Goal: Task Accomplishment & Management: Use online tool/utility

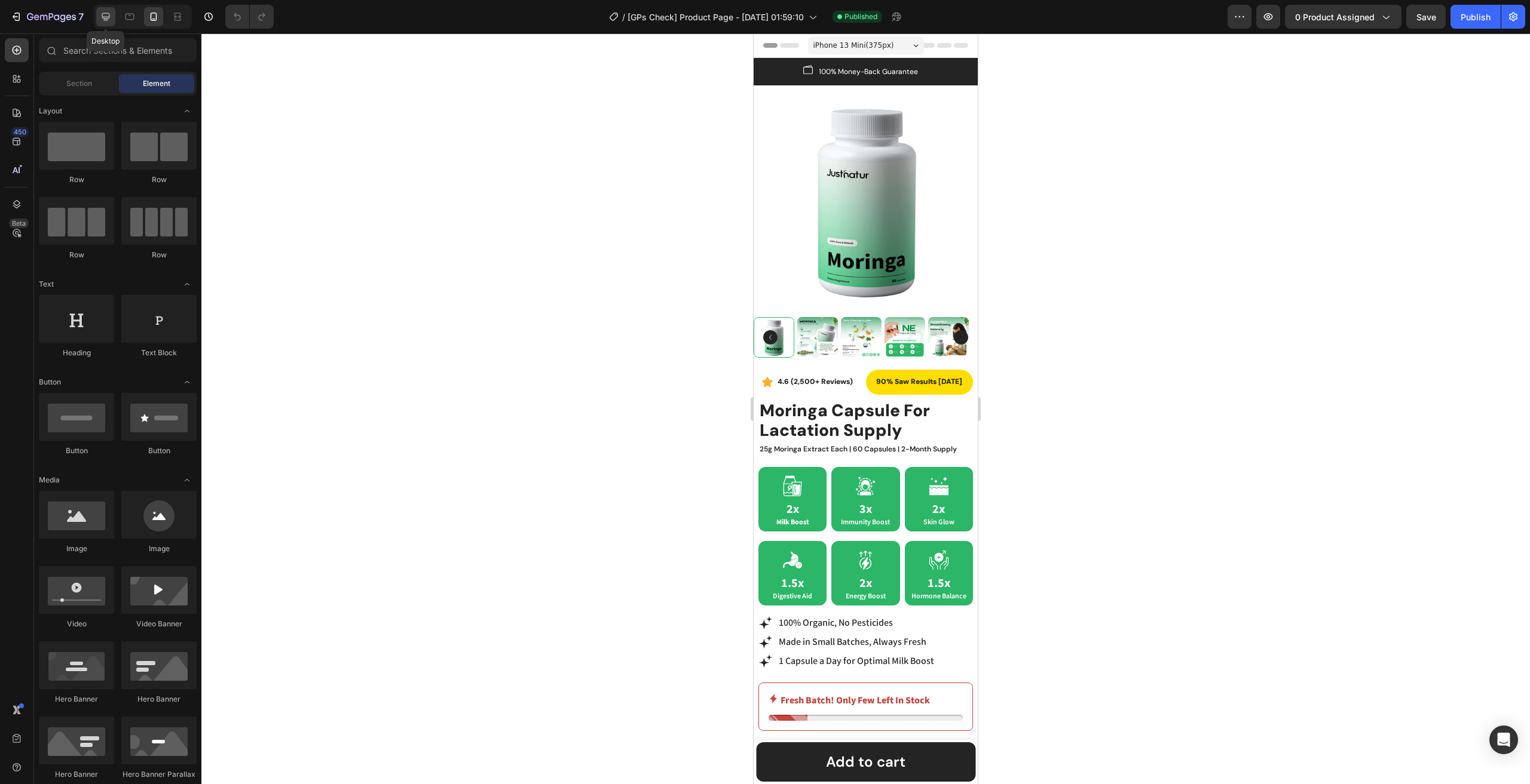
click at [103, 14] on icon at bounding box center [106, 17] width 12 height 12
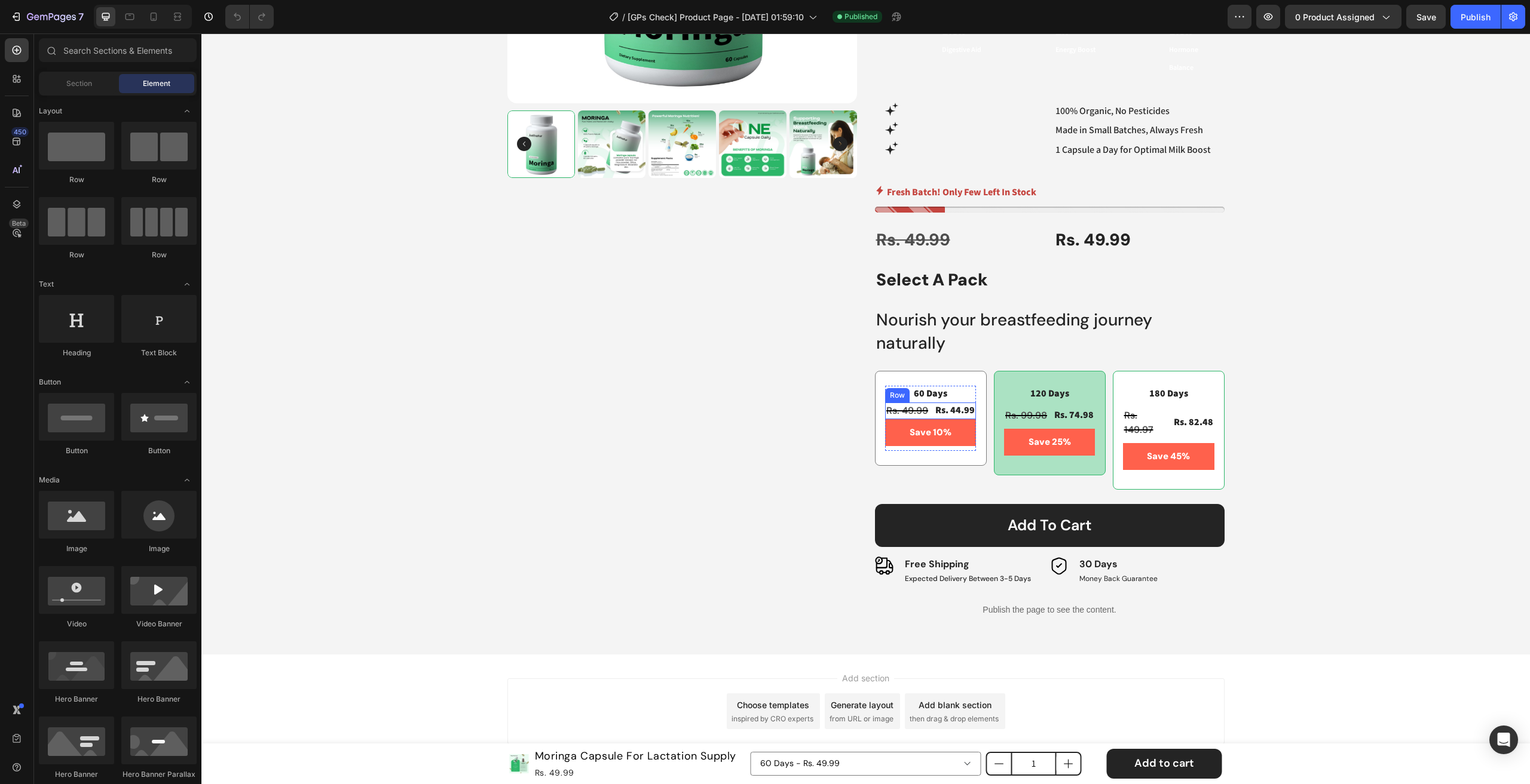
scroll to position [393, 0]
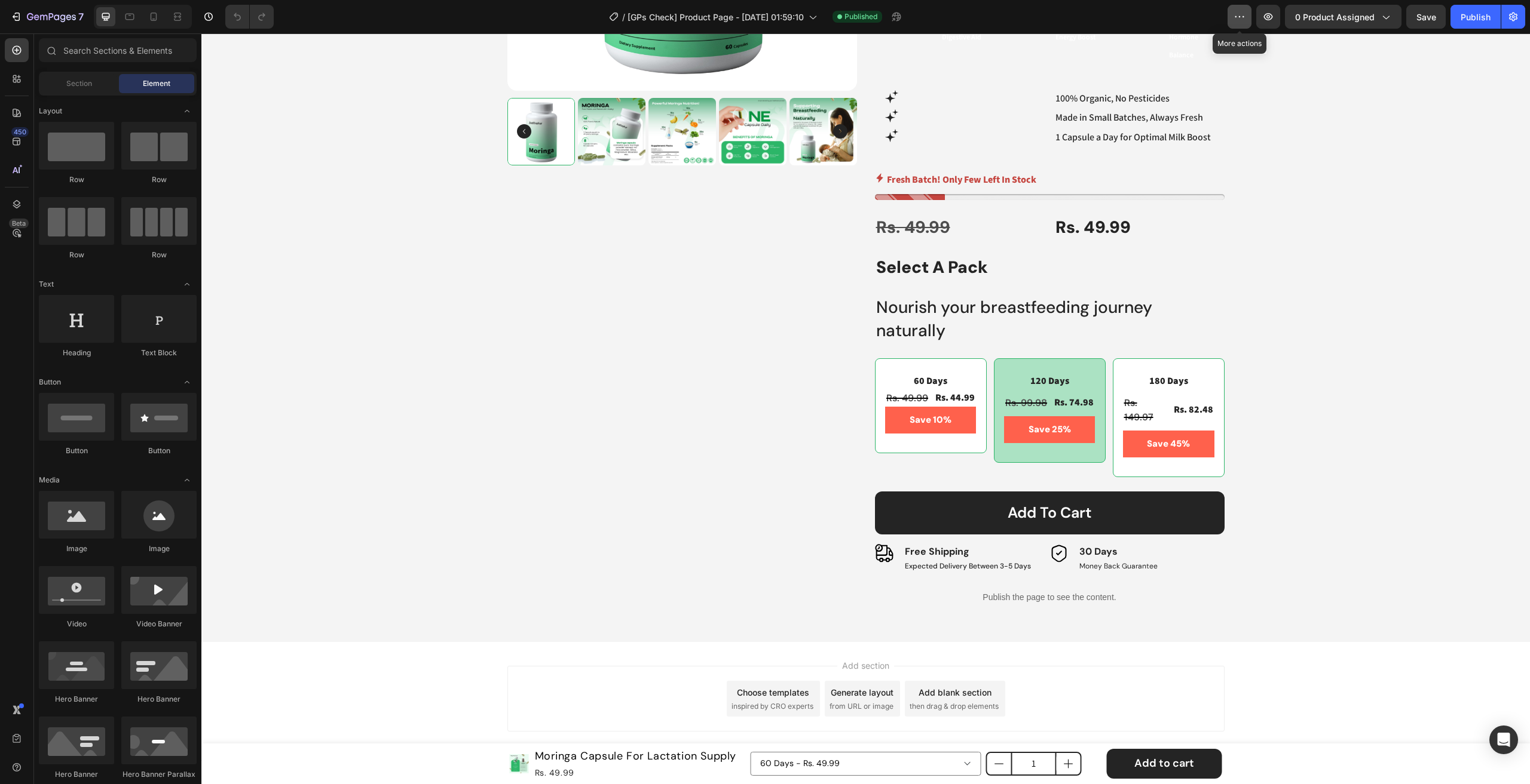
click at [1242, 18] on icon "button" at bounding box center [1239, 17] width 12 height 12
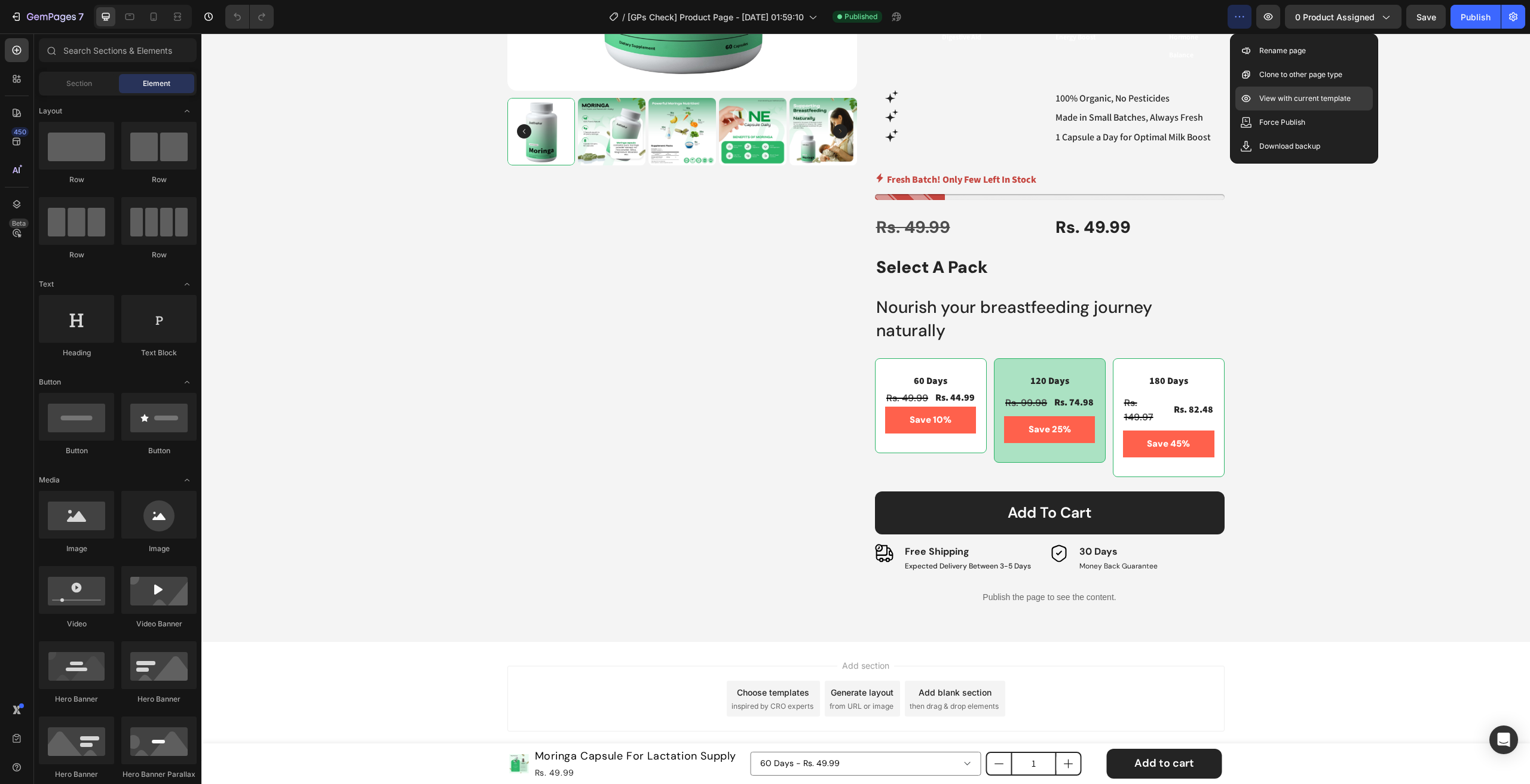
click at [1264, 102] on p "View with current template" at bounding box center [1305, 98] width 92 height 12
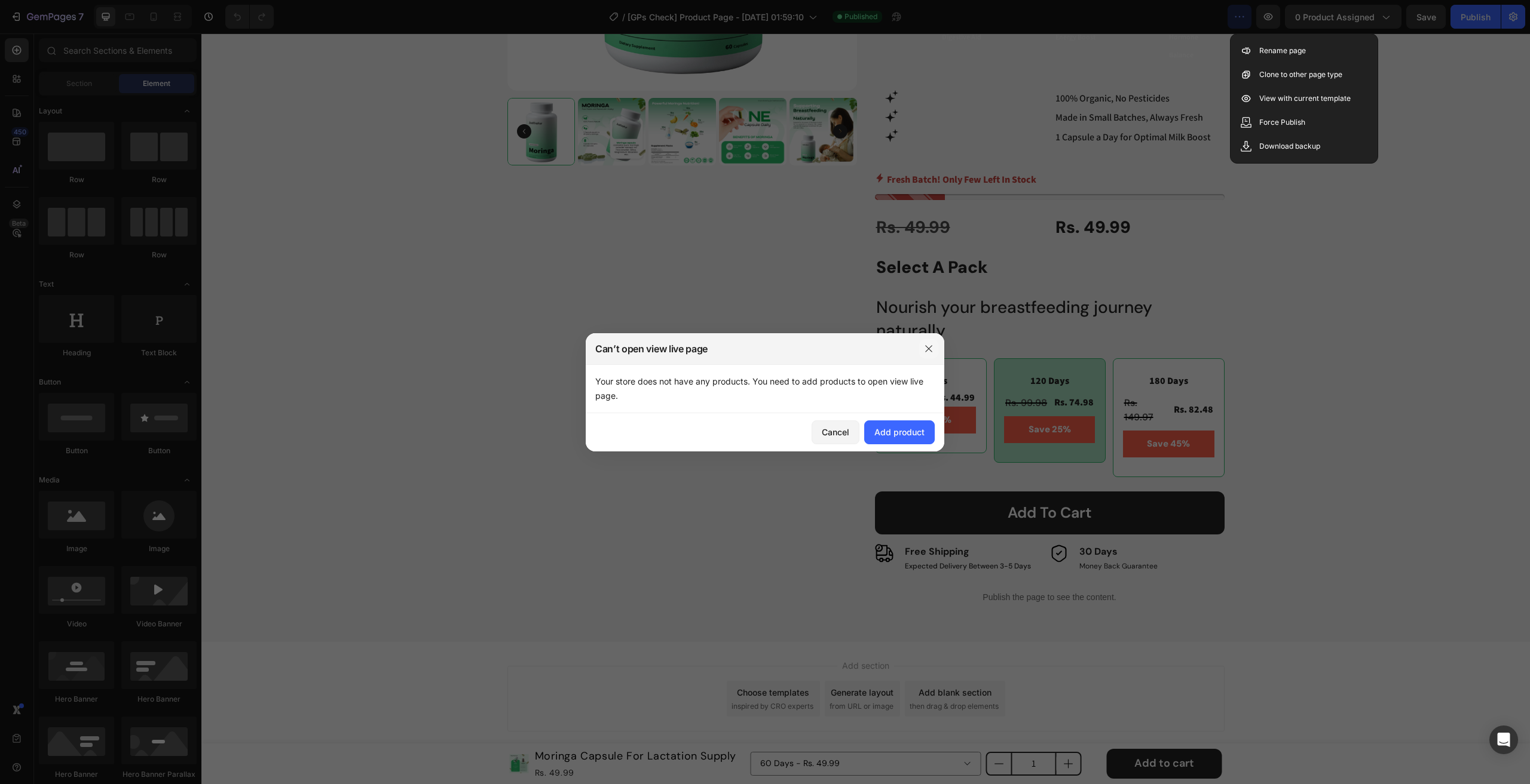
click at [919, 349] on div at bounding box center [929, 349] width 31 height 31
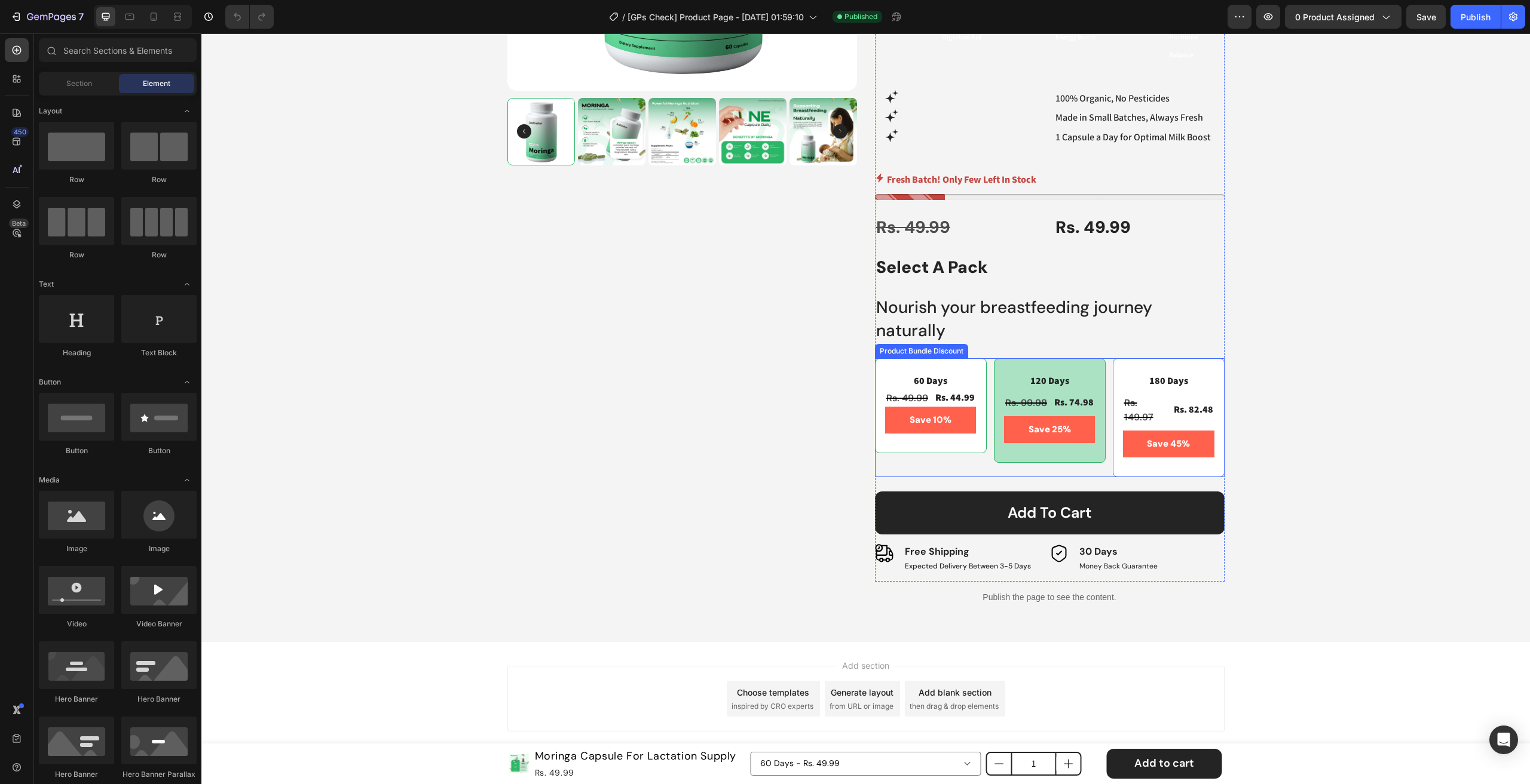
click at [986, 379] on div "60 Days Text Block Rs. 49.99 Product Price Product Price Rs. 44.99 Product Pric…" at bounding box center [1050, 418] width 349 height 119
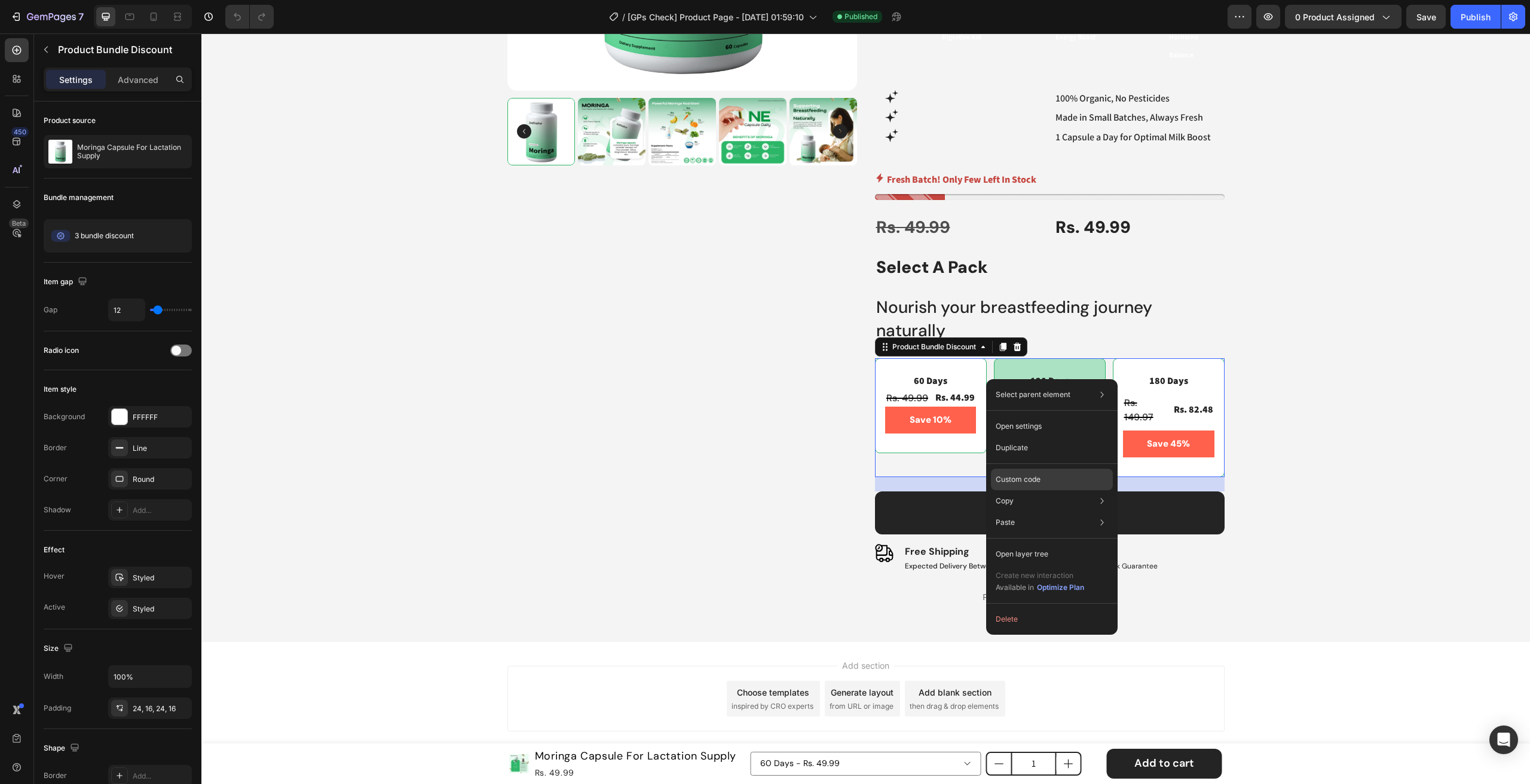
click at [1039, 512] on div "Custom code" at bounding box center [1052, 522] width 122 height 21
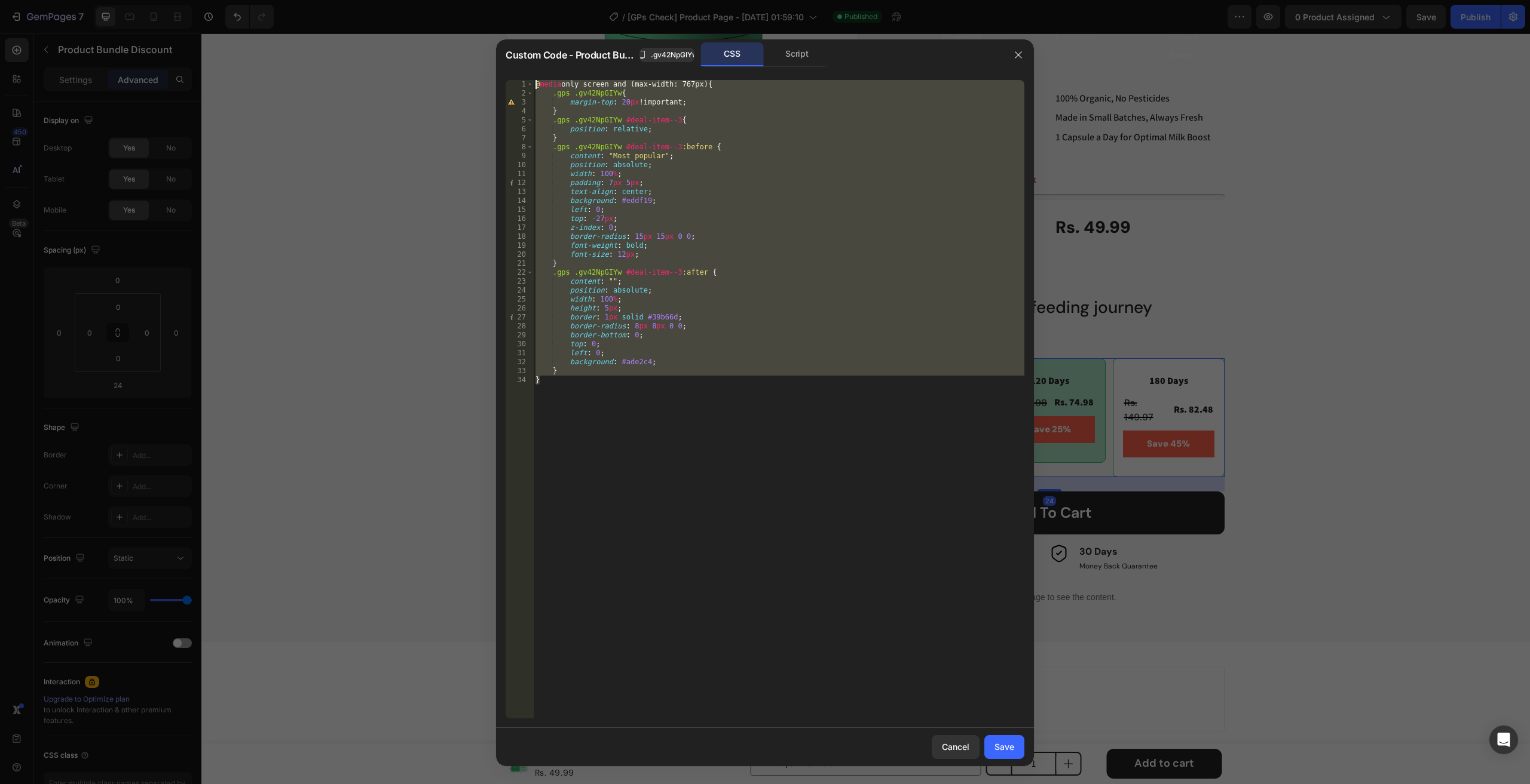
drag, startPoint x: 613, startPoint y: 463, endPoint x: 485, endPoint y: 72, distance: 411.4
click at [485, 72] on div "Custom Code - Product Bundle Discount .gv42NpGIYw CSS Script } 1 2 3 4 5 6 7 8 …" at bounding box center [765, 392] width 1530 height 784
type textarea "@media only screen and (max-width: 767px){ .gps .gv42NpGIYw{"
click at [1016, 58] on icon "button" at bounding box center [1018, 55] width 10 height 10
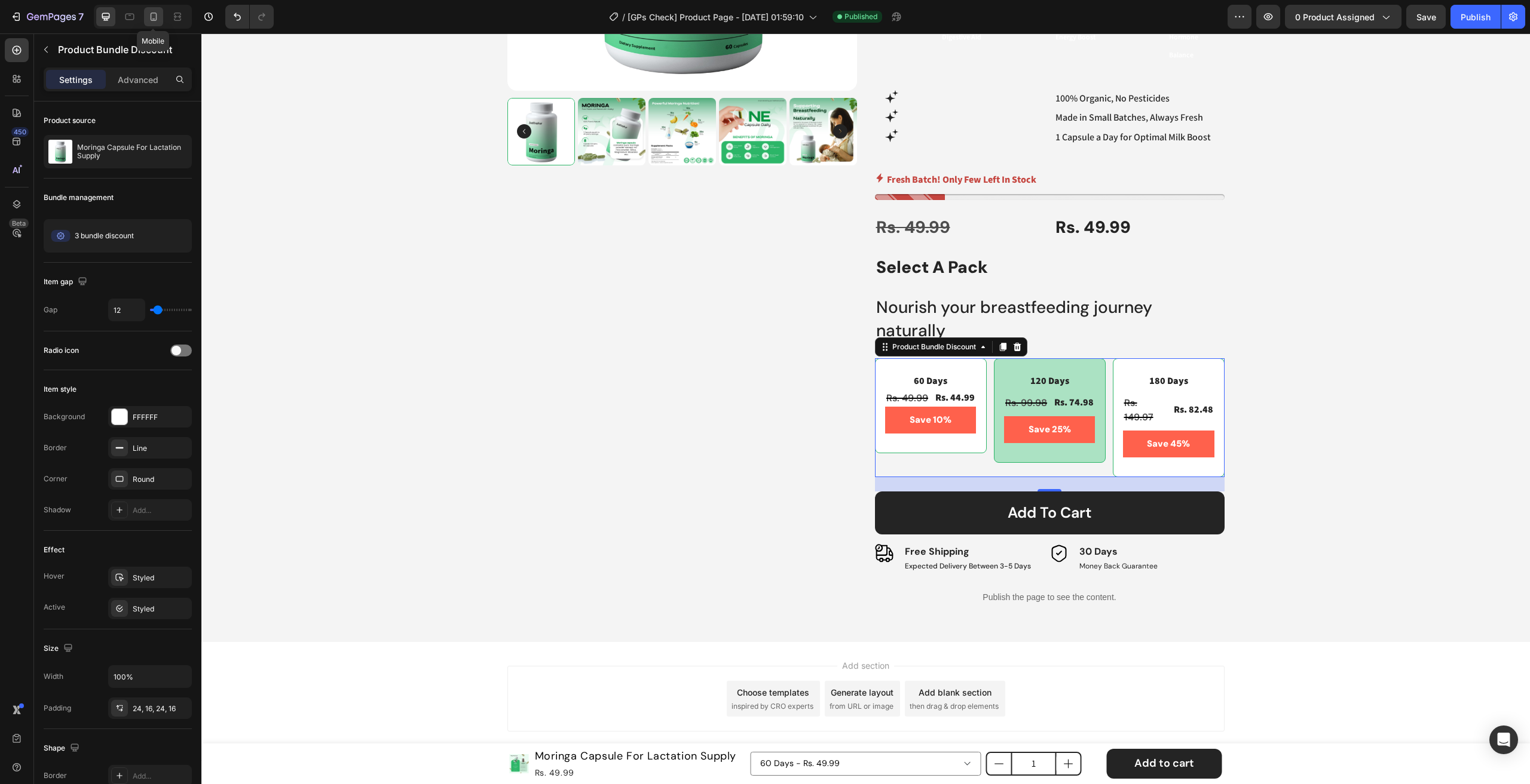
click at [148, 20] on icon at bounding box center [153, 17] width 12 height 12
type input "8"
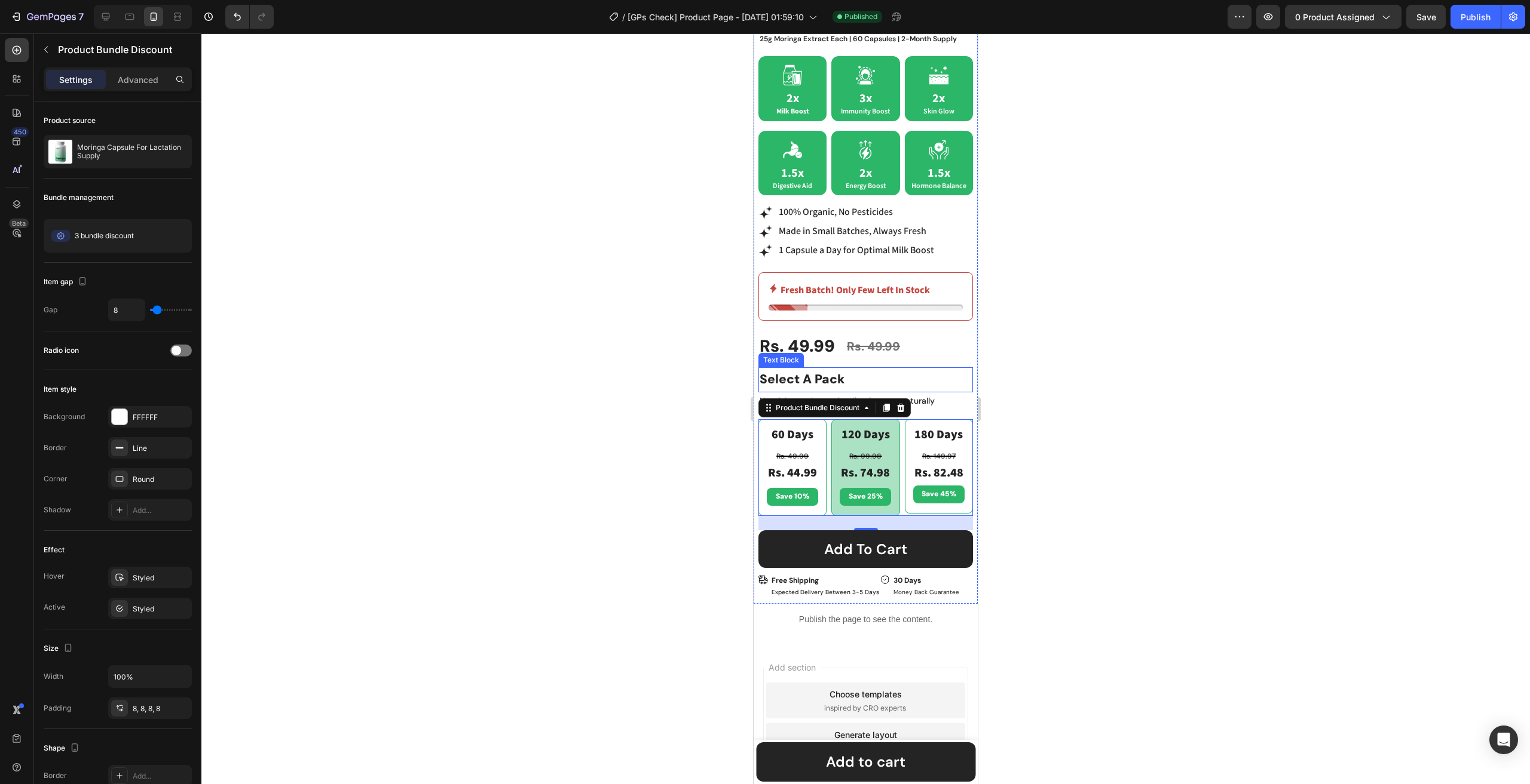
scroll to position [368, 0]
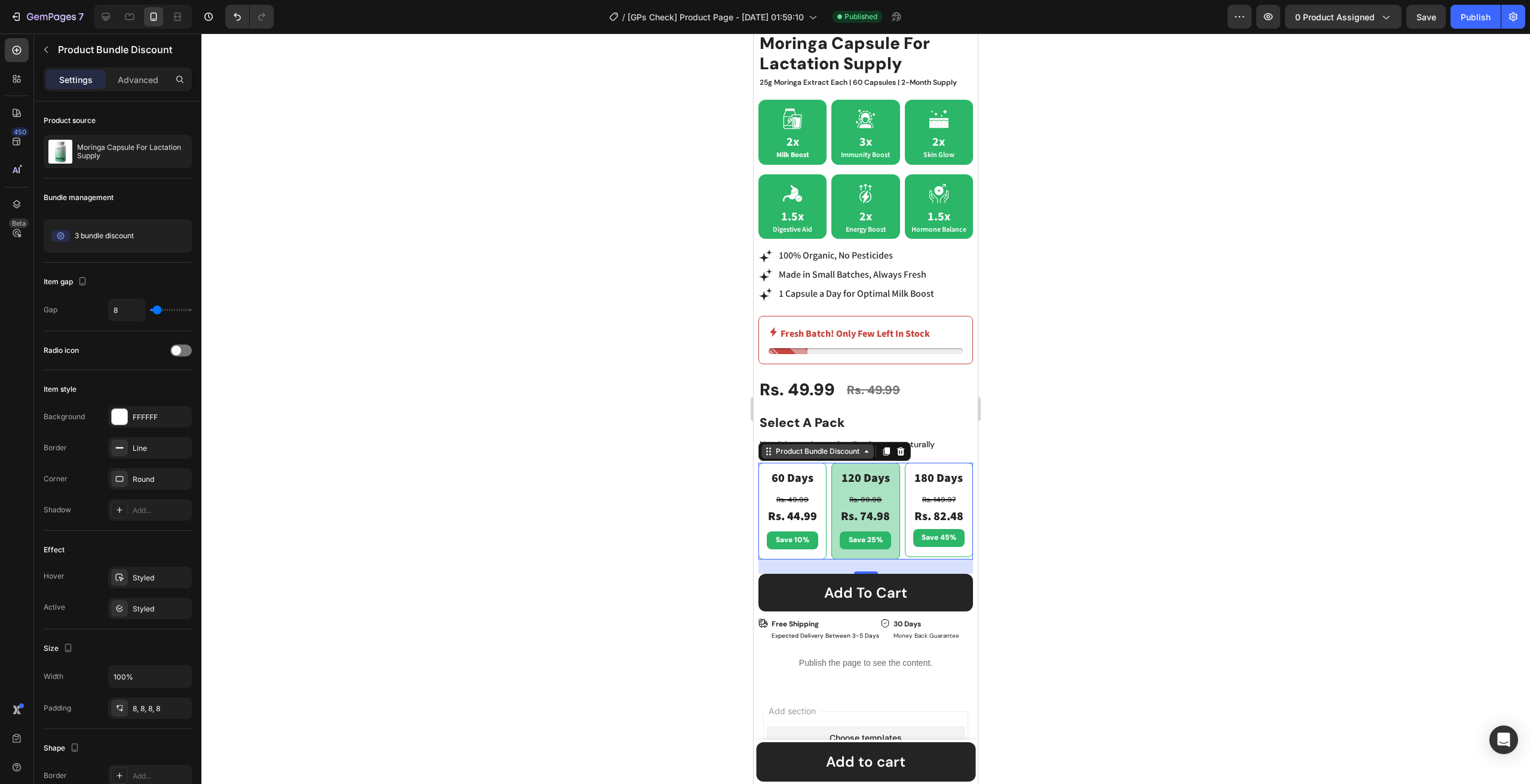
click at [810, 446] on div "Product Bundle Discount" at bounding box center [817, 451] width 89 height 11
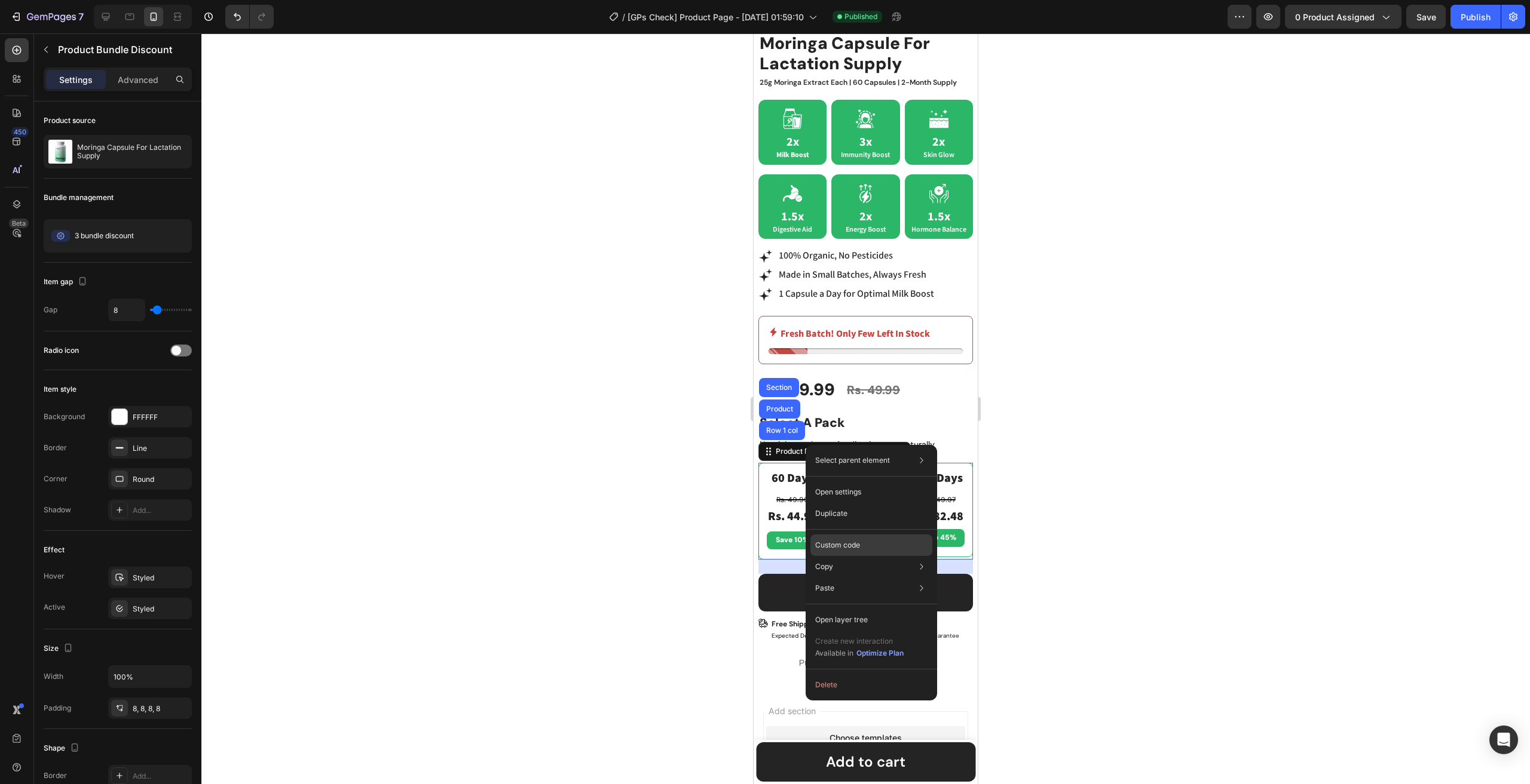
click at [858, 540] on p "Custom code" at bounding box center [837, 545] width 45 height 11
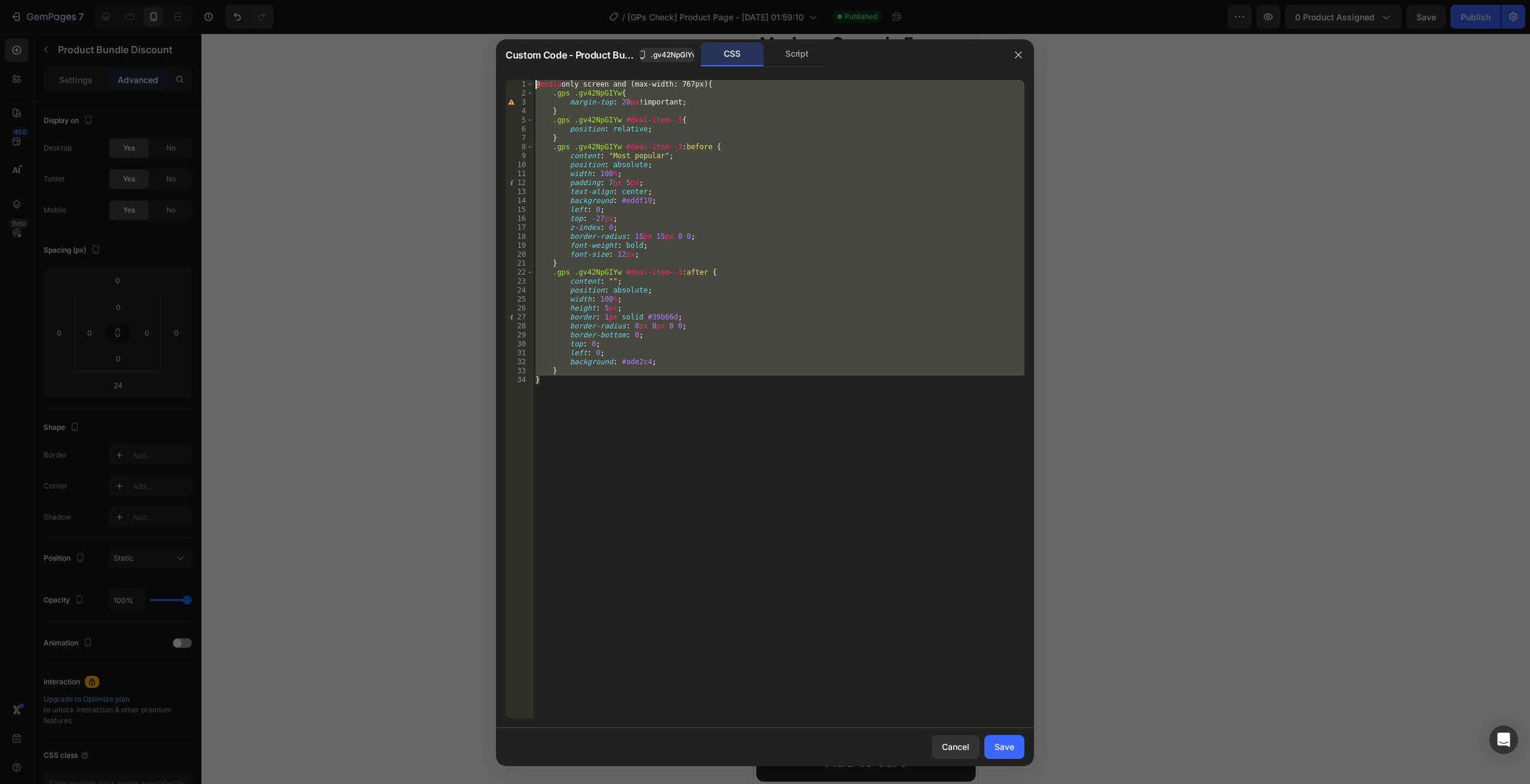
drag, startPoint x: 456, startPoint y: 258, endPoint x: 388, endPoint y: 46, distance: 222.6
click at [388, 46] on div "Custom Code - Product Bundle Discount .gv42NpGIYw CSS Script } 1 2 3 4 5 6 7 8 …" at bounding box center [765, 392] width 1530 height 784
type textarea "@media only screen and (max-width: 767px){ .gps .gv42NpGIYw{"
click at [1023, 53] on button "button" at bounding box center [1018, 55] width 19 height 19
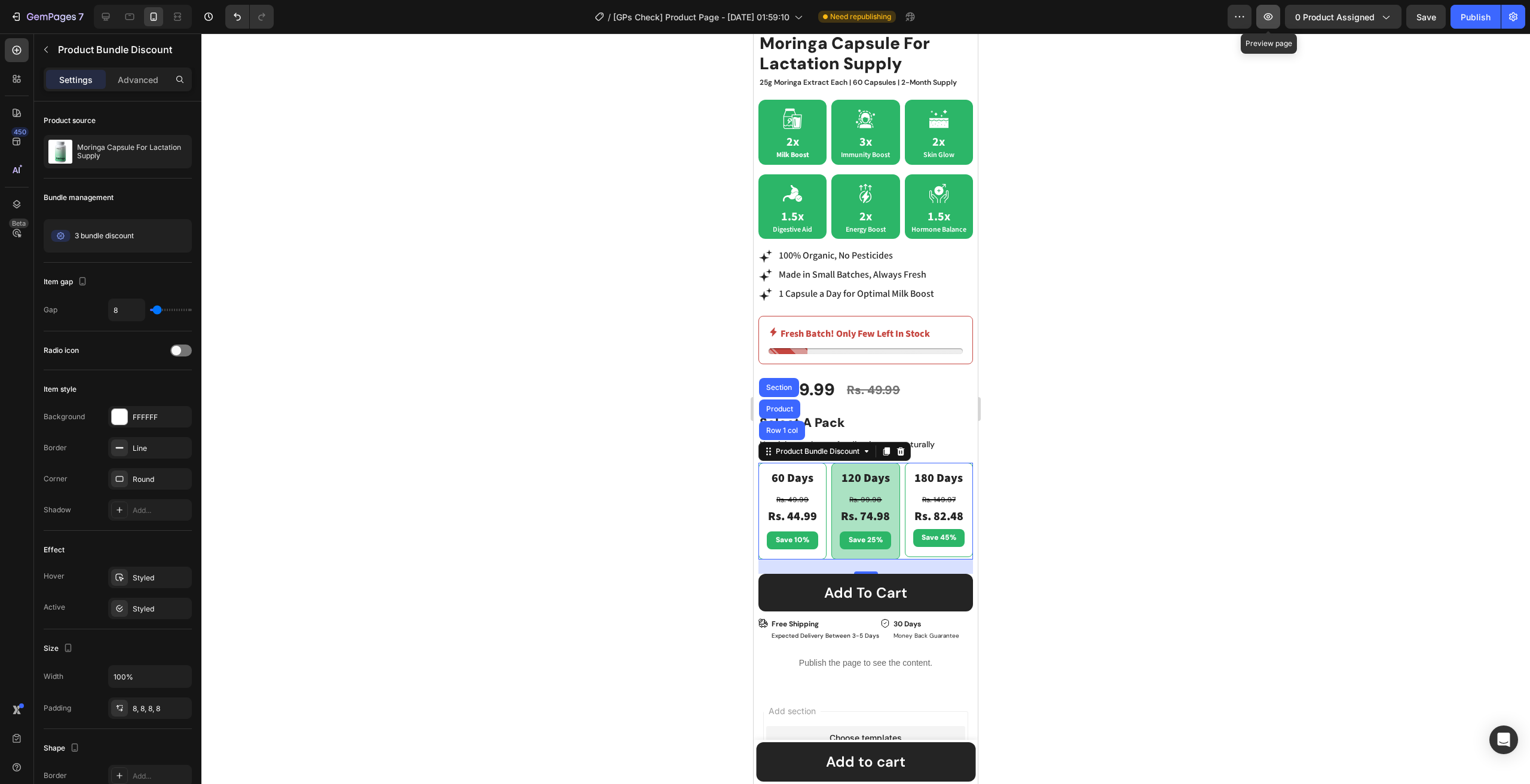
click at [1266, 12] on icon "button" at bounding box center [1268, 17] width 12 height 12
click at [111, 15] on div at bounding box center [105, 16] width 19 height 19
type input "12"
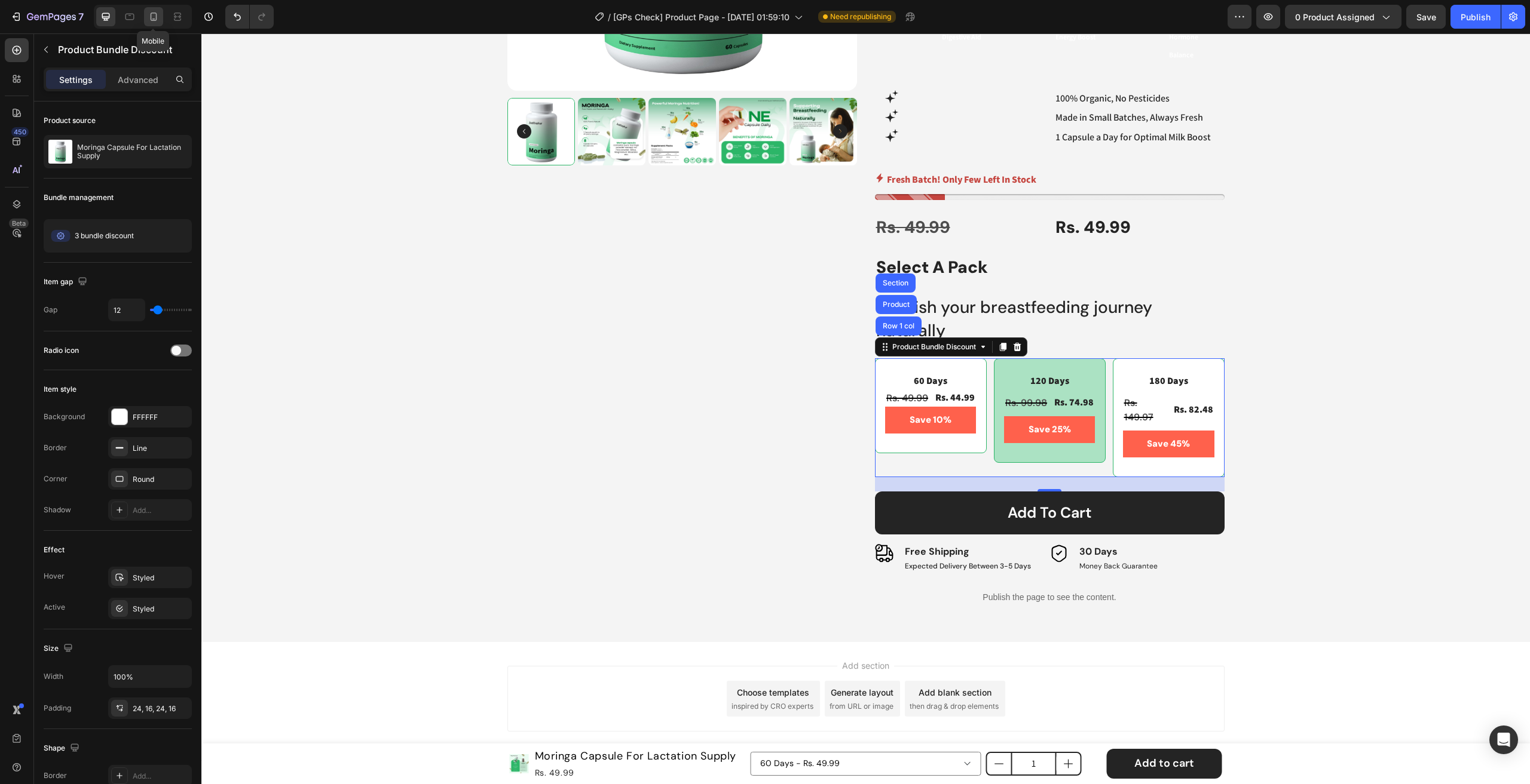
click at [156, 21] on icon at bounding box center [153, 17] width 12 height 12
type input "8"
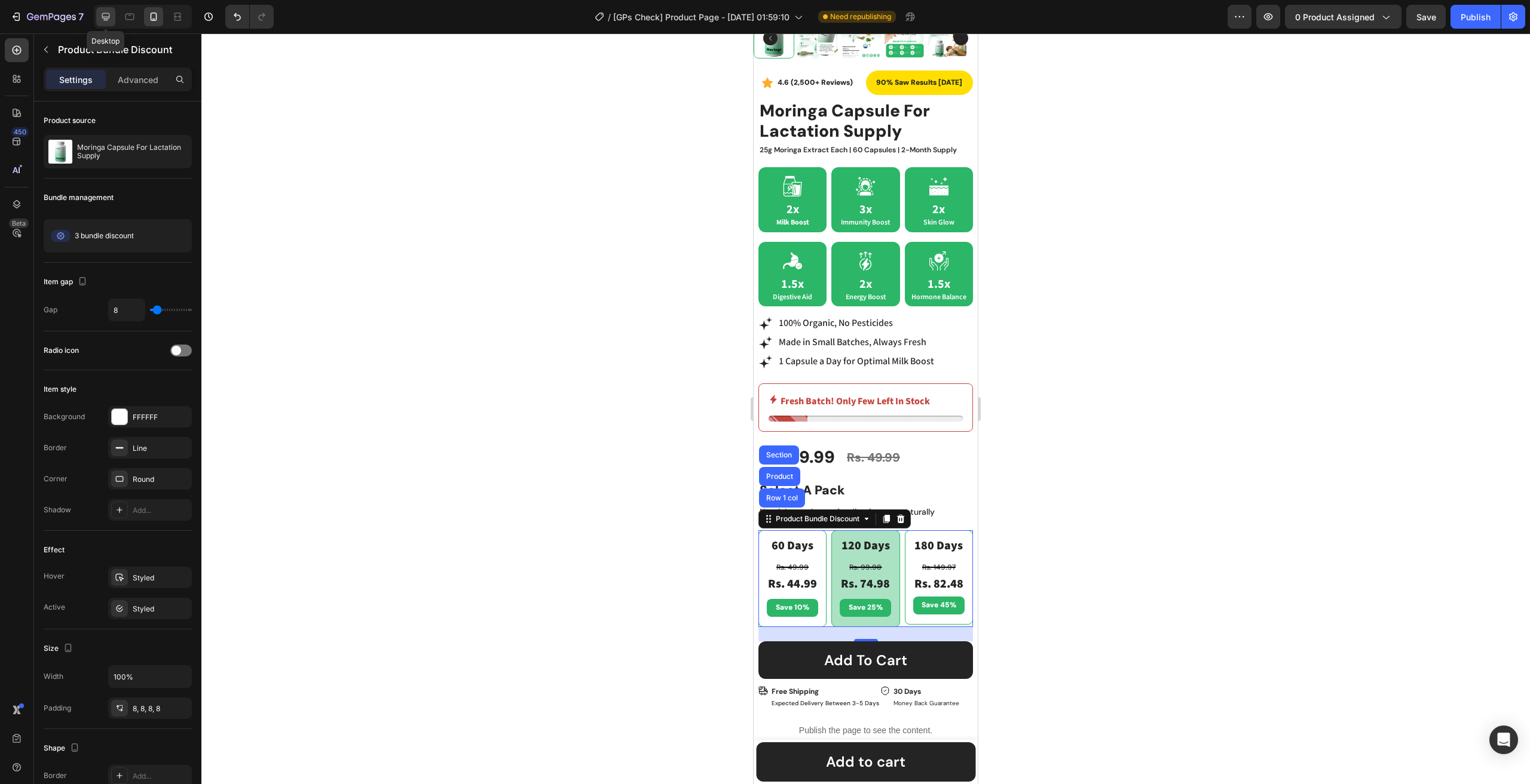
scroll to position [428, 0]
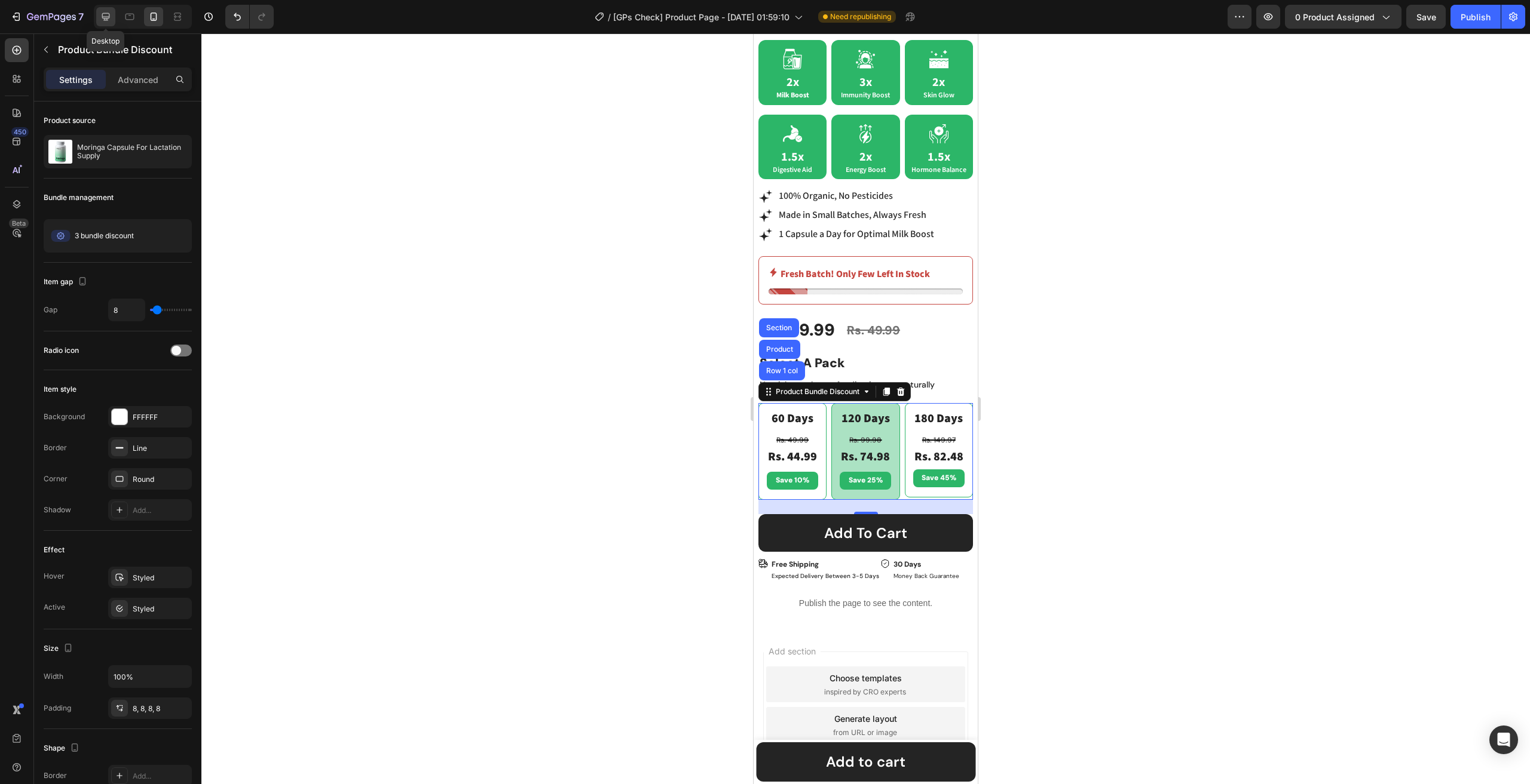
click at [103, 18] on icon at bounding box center [106, 17] width 8 height 8
type input "12"
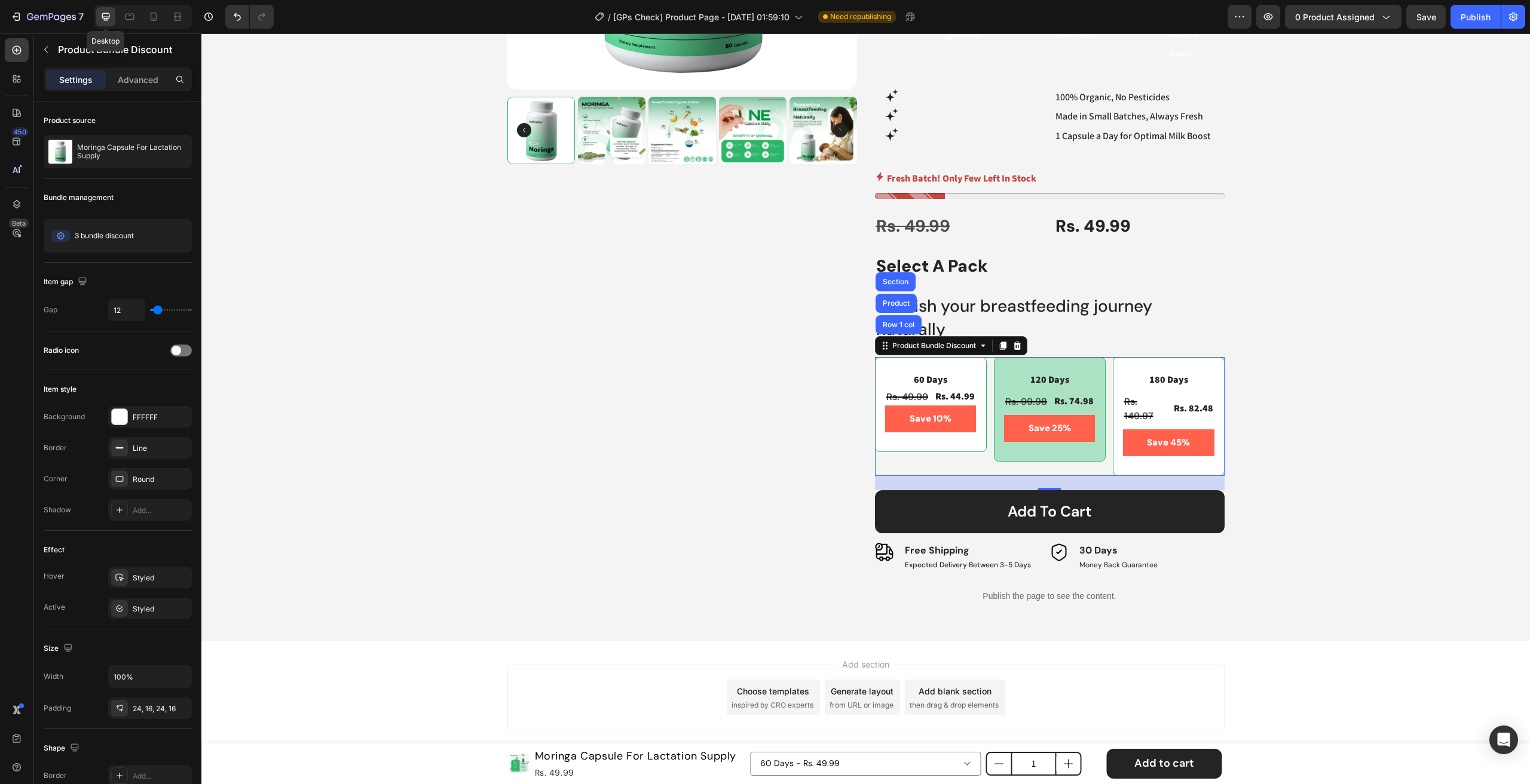
scroll to position [393, 0]
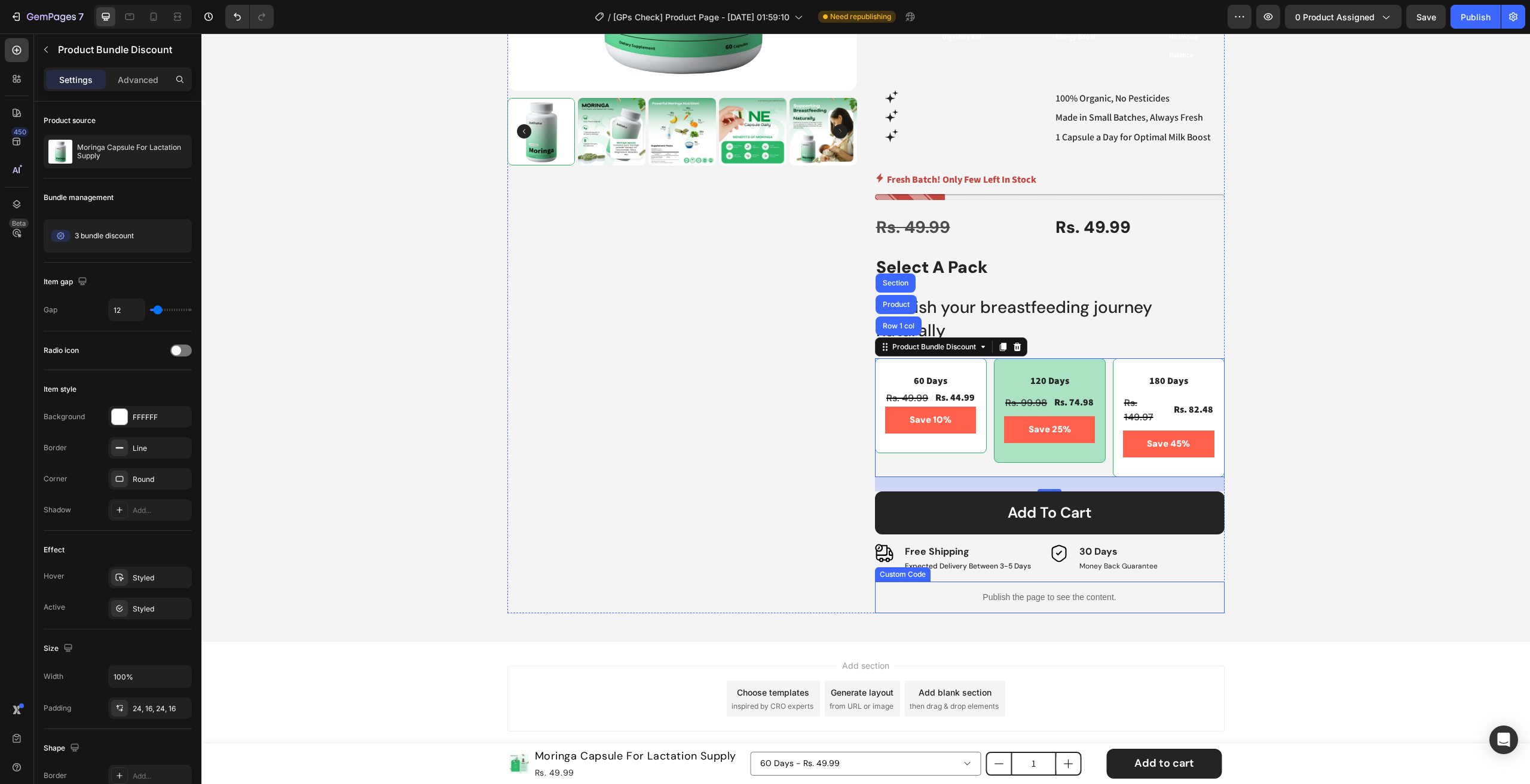
click at [1064, 588] on div "Publish the page to see the content." at bounding box center [1050, 598] width 349 height 32
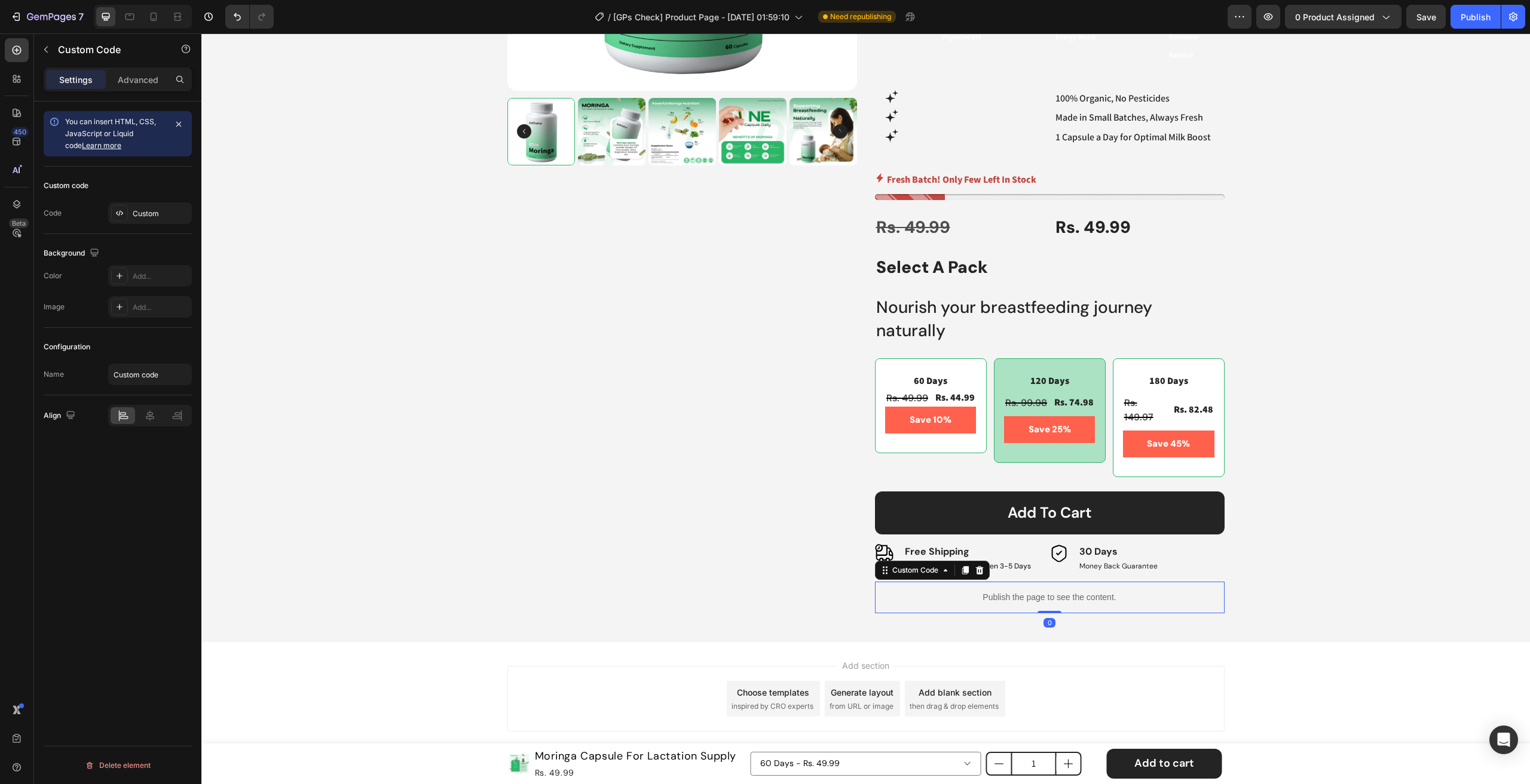
click at [1064, 588] on div "Publish the page to see the content." at bounding box center [1050, 598] width 349 height 32
click at [1421, 7] on button "Save" at bounding box center [1426, 16] width 40 height 24
click at [1279, 11] on button "button" at bounding box center [1267, 16] width 24 height 24
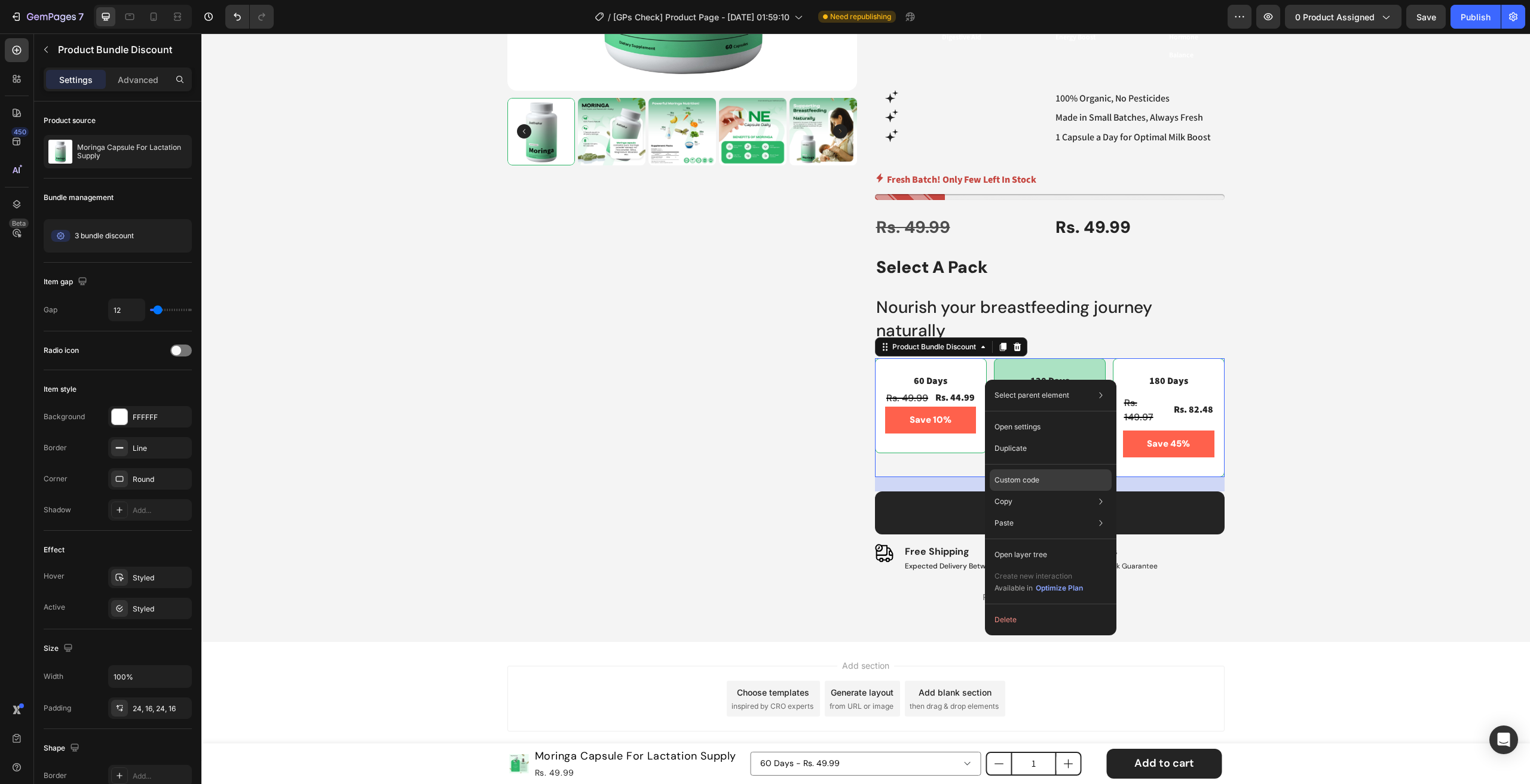
click at [1039, 477] on p "Custom code" at bounding box center [1016, 480] width 45 height 11
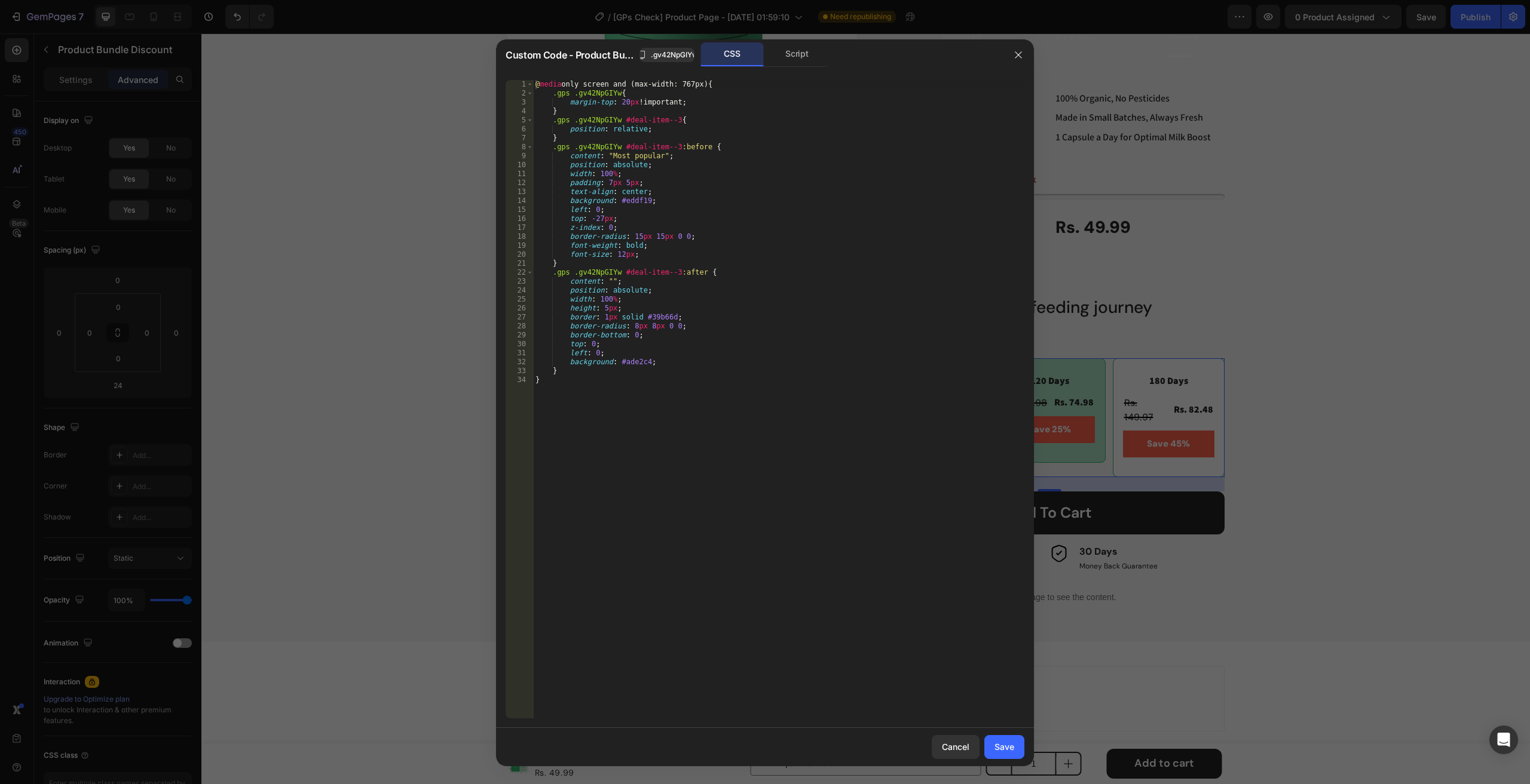
type textarea "}"
click at [733, 444] on div "@ media only screen and (max-width: 767px) { .gps .gv42NpGIYw { margin-top : 20…" at bounding box center [779, 408] width 491 height 657
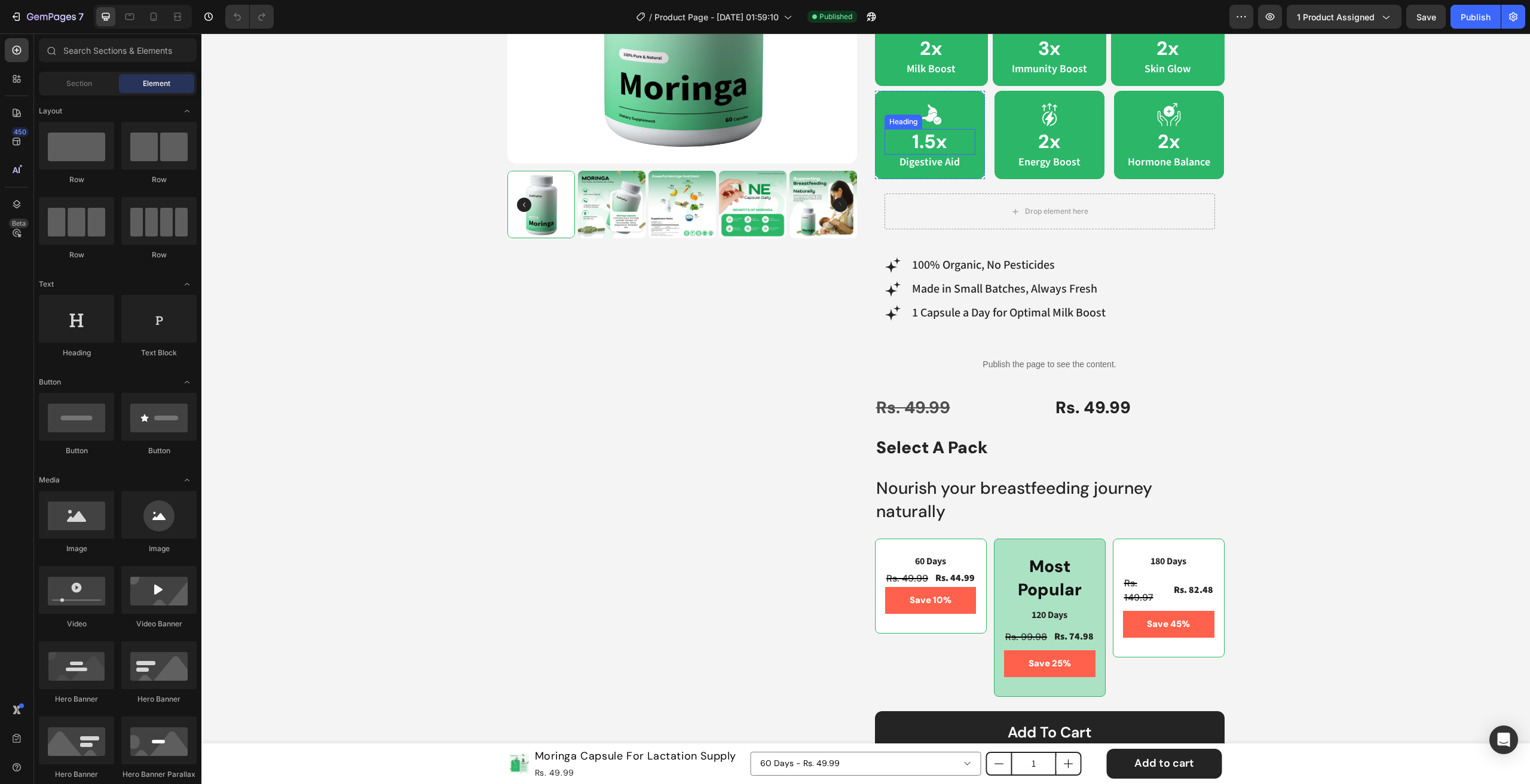
scroll to position [418, 0]
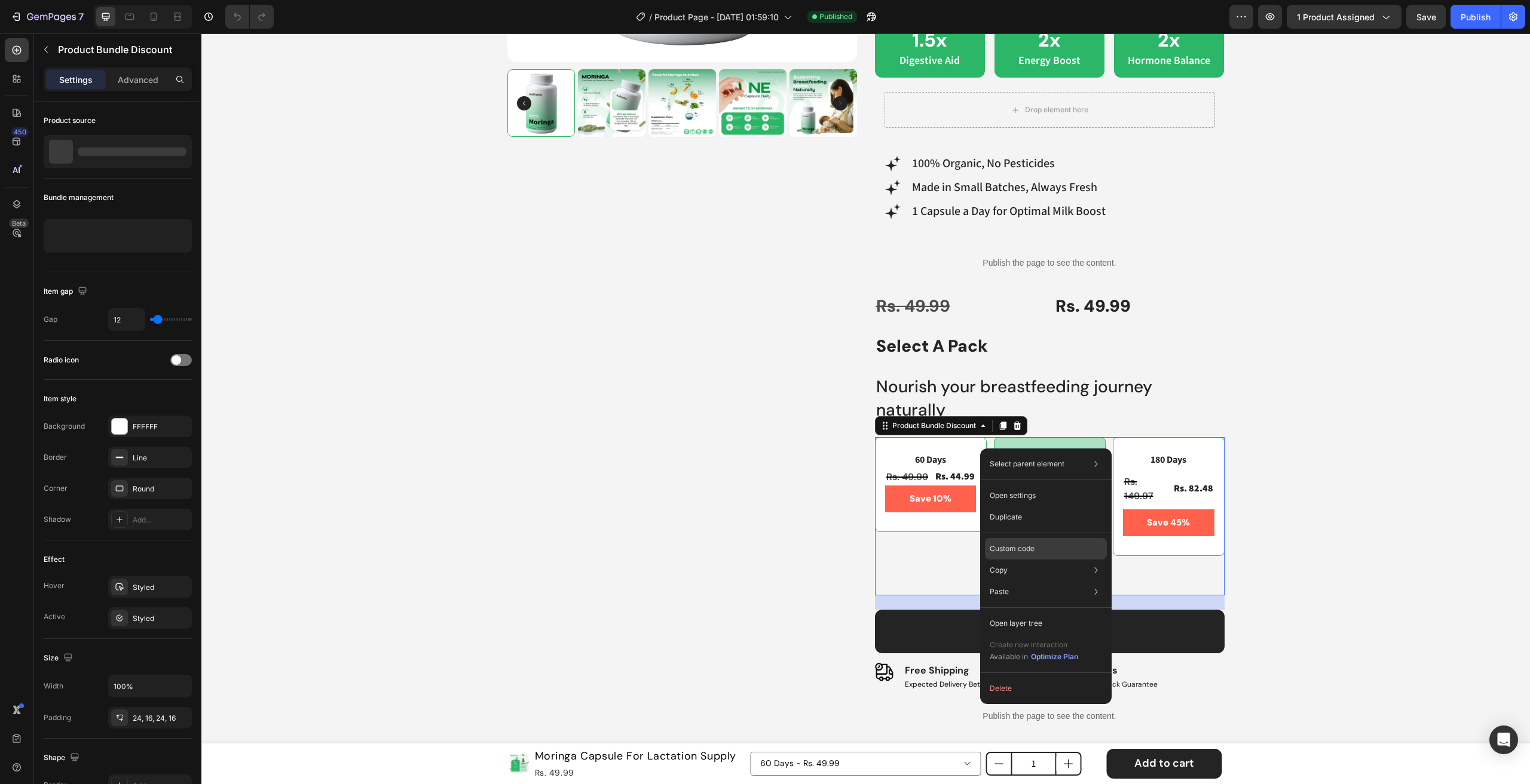
click at [1033, 552] on p "Custom code" at bounding box center [1012, 549] width 45 height 11
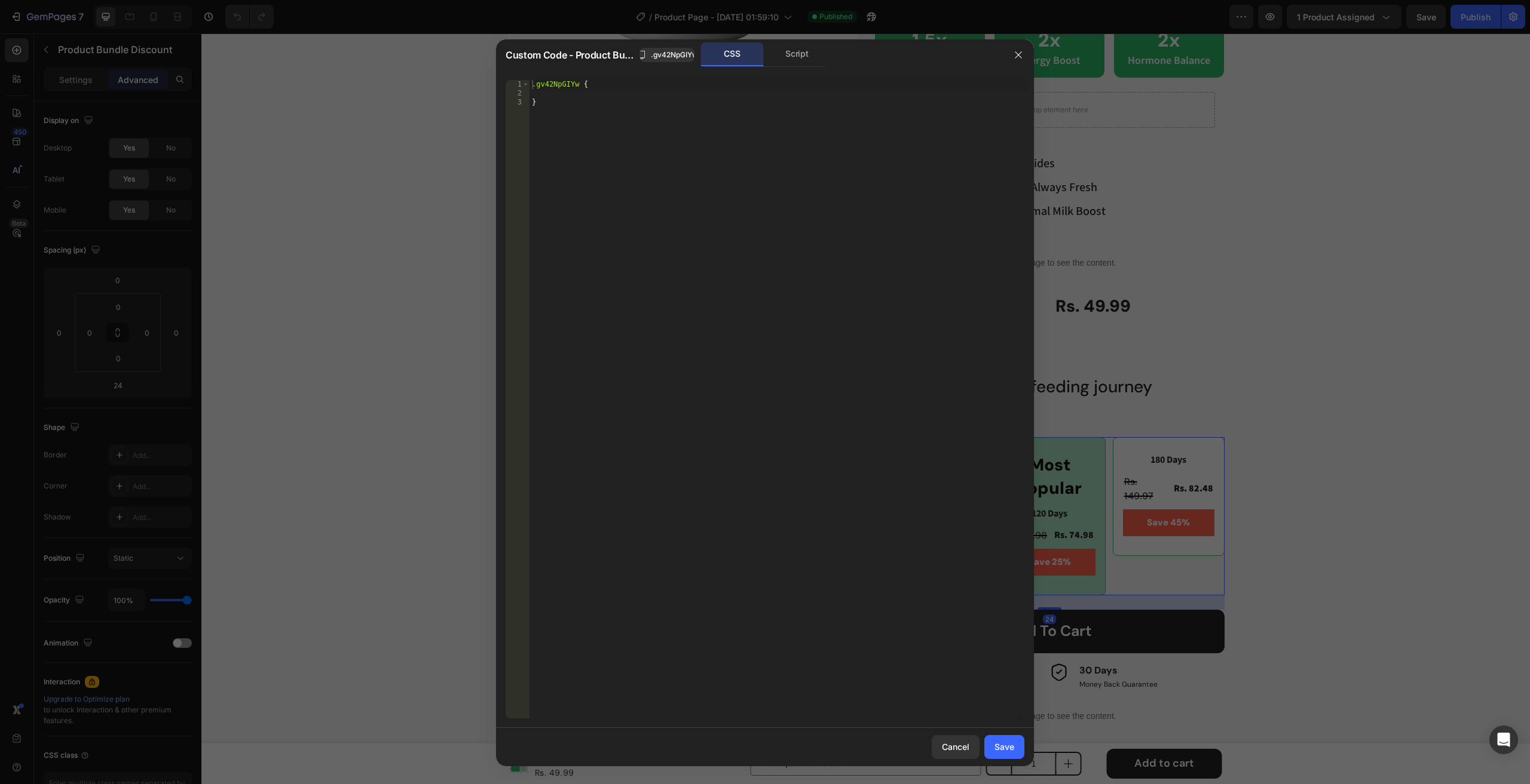
click at [637, 332] on div ".gv42NpGIYw { }" at bounding box center [777, 408] width 494 height 657
paste textarea
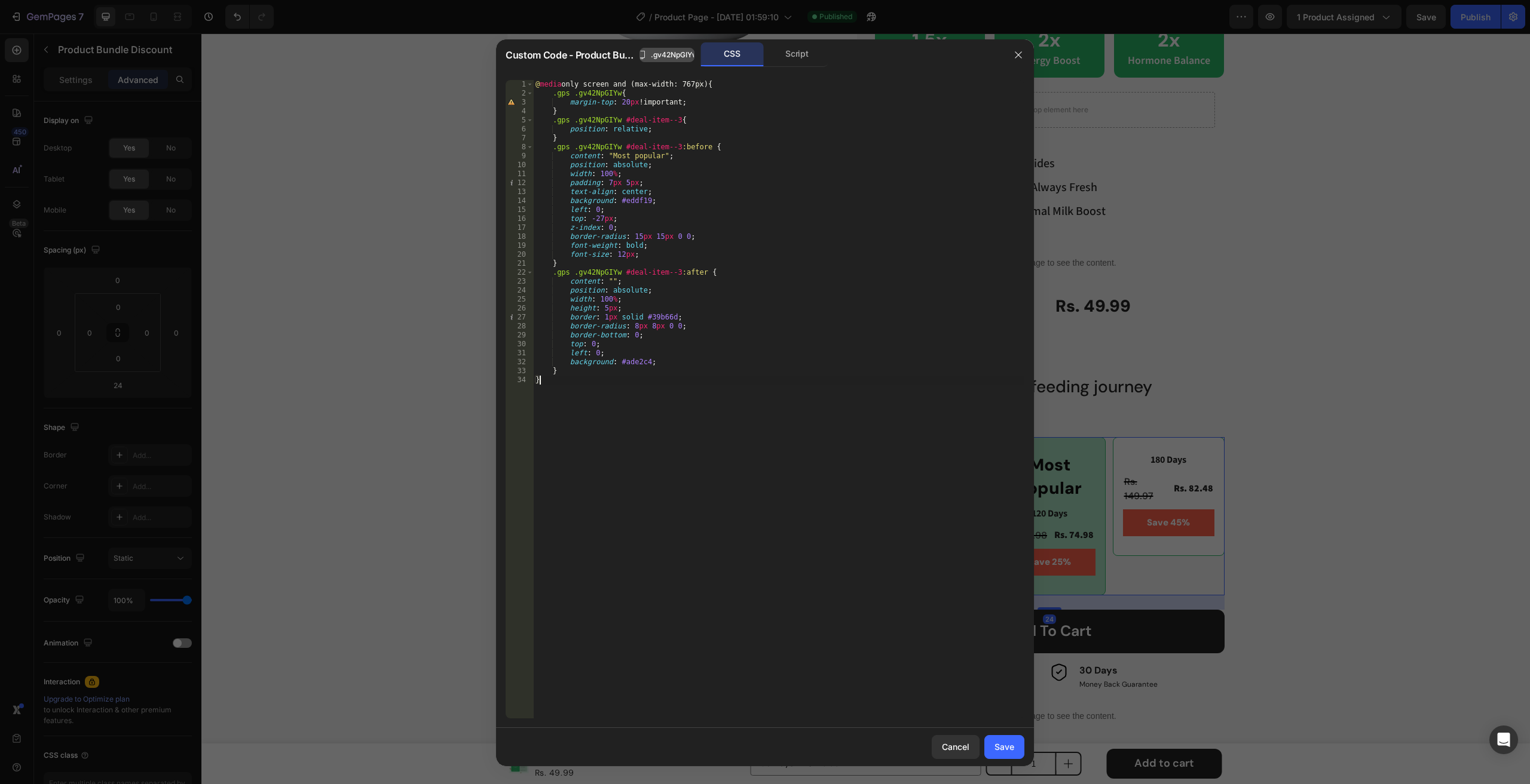
click at [684, 50] on span ".gv42NpGIYw" at bounding box center [675, 55] width 47 height 11
click at [654, 519] on div "@ media only screen and (max-width: 767px) { .gps .gv42NpGIYw { margin-top : 20…" at bounding box center [779, 408] width 491 height 657
paste textarea ".gv42NpGIYw"
type textarea "}"
drag, startPoint x: 1010, startPoint y: 746, endPoint x: 807, endPoint y: 706, distance: 206.9
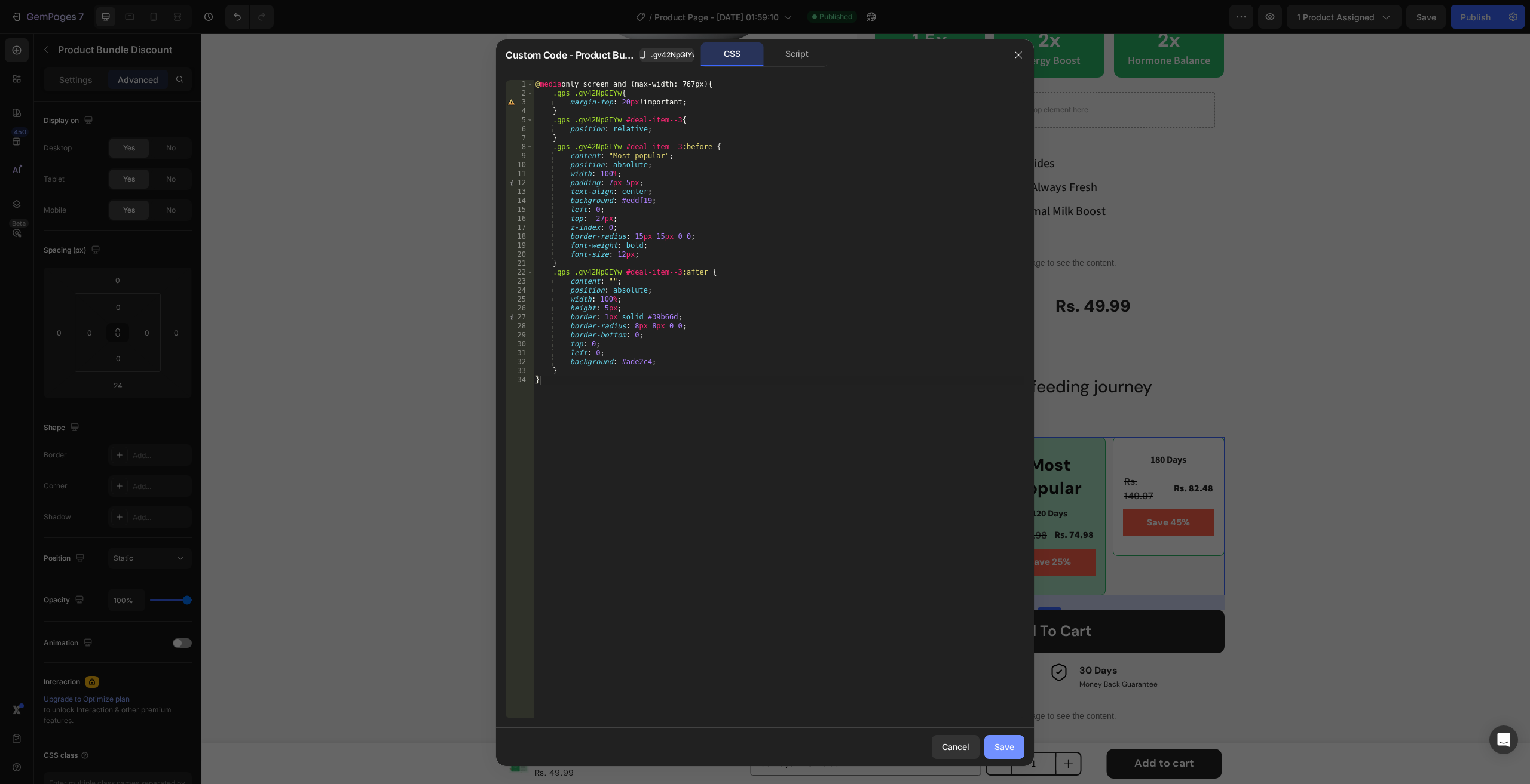
click at [1010, 746] on div "Save" at bounding box center [1004, 747] width 20 height 12
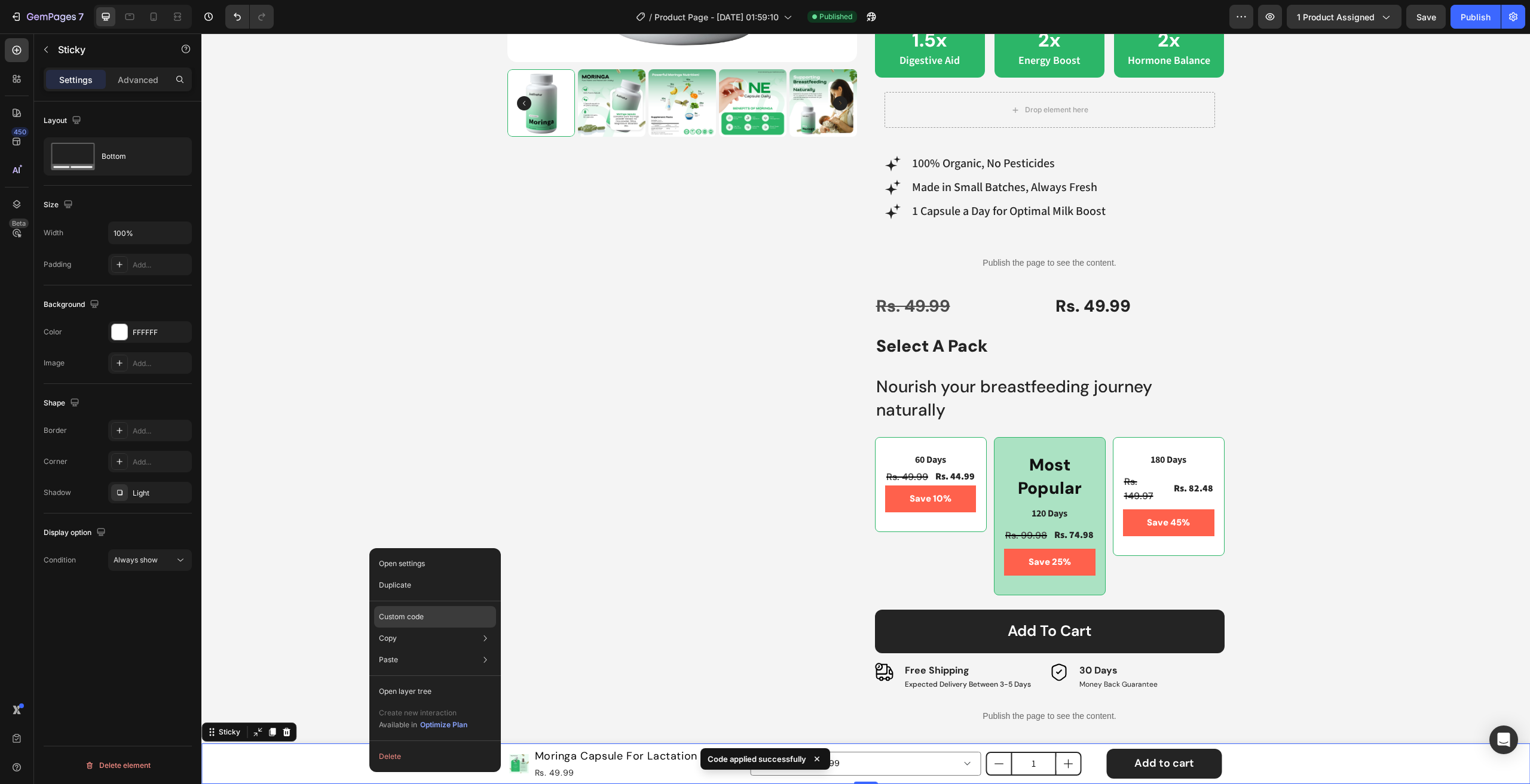
click at [437, 649] on div "Custom code" at bounding box center [435, 660] width 122 height 21
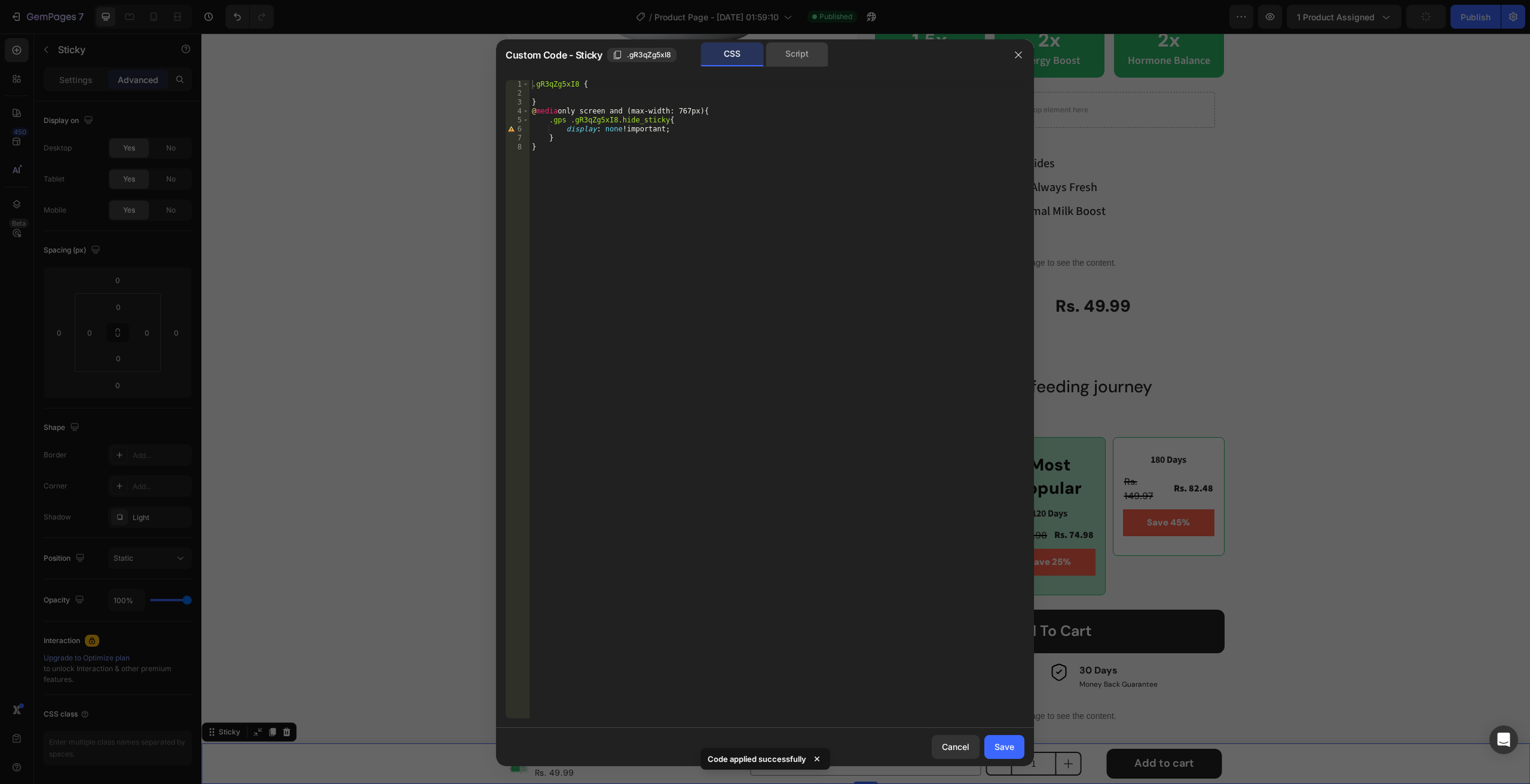
click at [795, 54] on div "Script" at bounding box center [797, 54] width 63 height 24
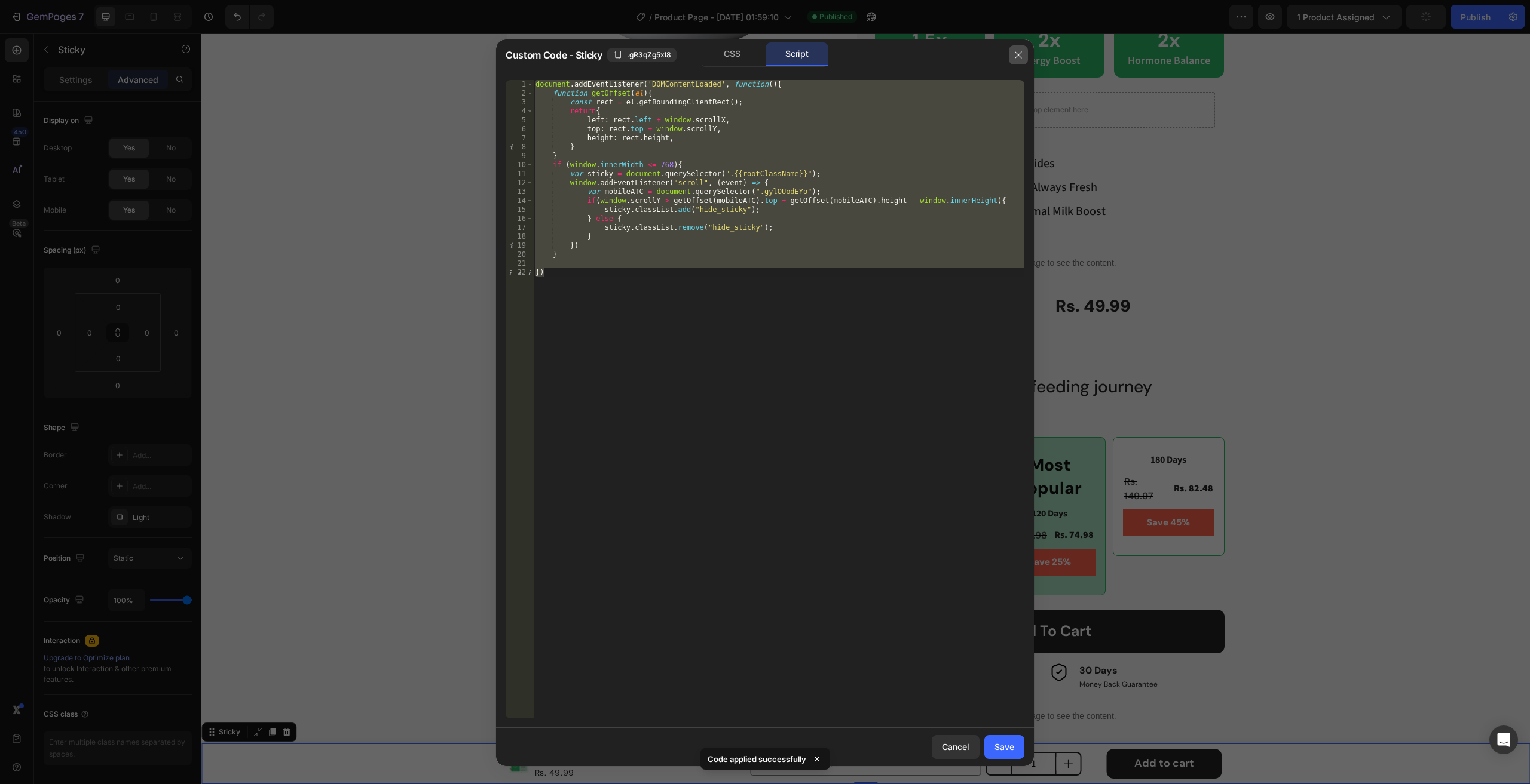
drag, startPoint x: 1019, startPoint y: 60, endPoint x: 942, endPoint y: 19, distance: 87.2
click at [1019, 60] on button "button" at bounding box center [1018, 55] width 19 height 19
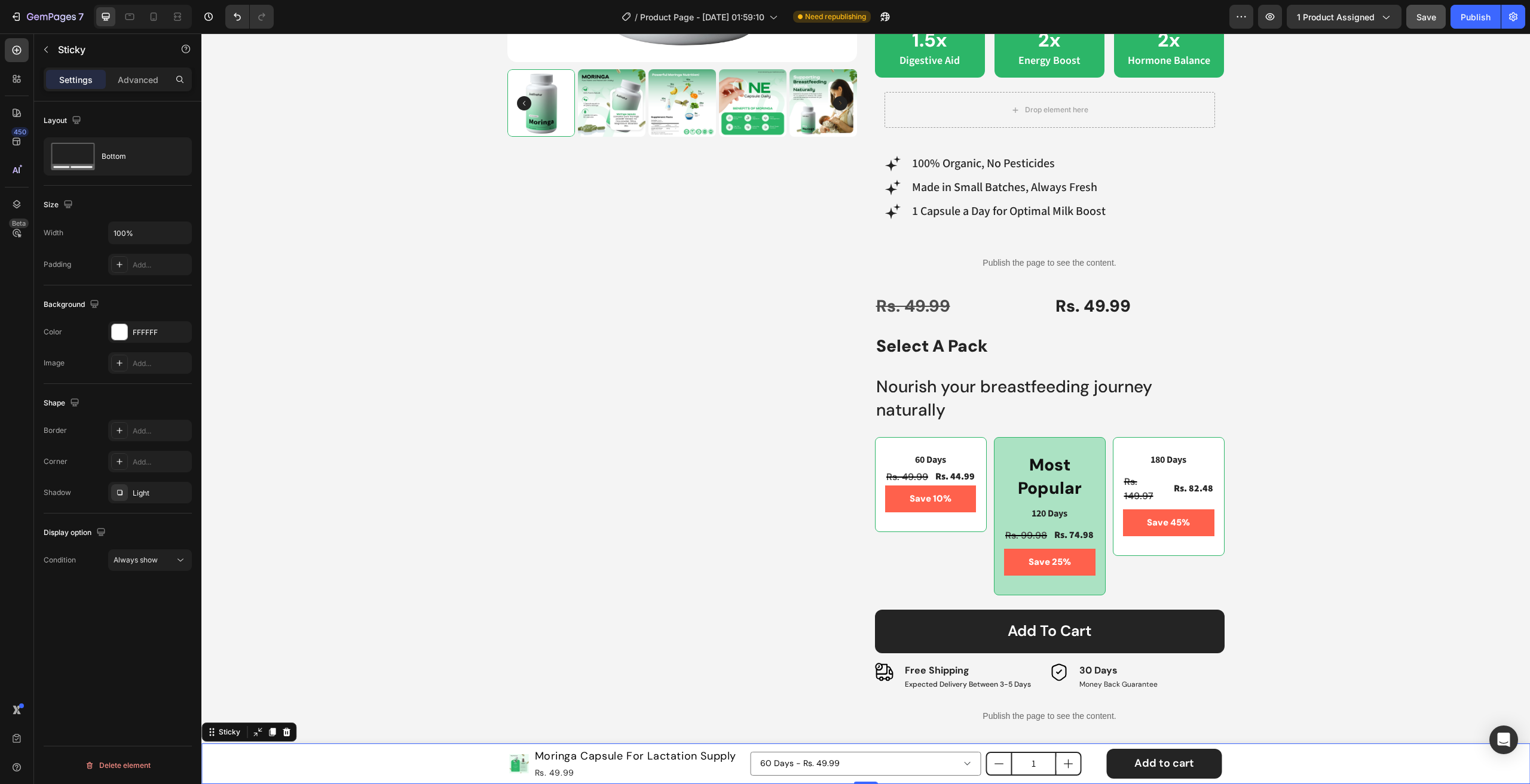
click at [1444, 11] on div "Preview 1 product assigned Save Publish" at bounding box center [1377, 16] width 296 height 24
click at [1443, 11] on button "Save" at bounding box center [1426, 16] width 40 height 24
click at [1279, 11] on button "button" at bounding box center [1269, 16] width 24 height 24
click at [1030, 458] on p "Most Popular" at bounding box center [1049, 476] width 89 height 47
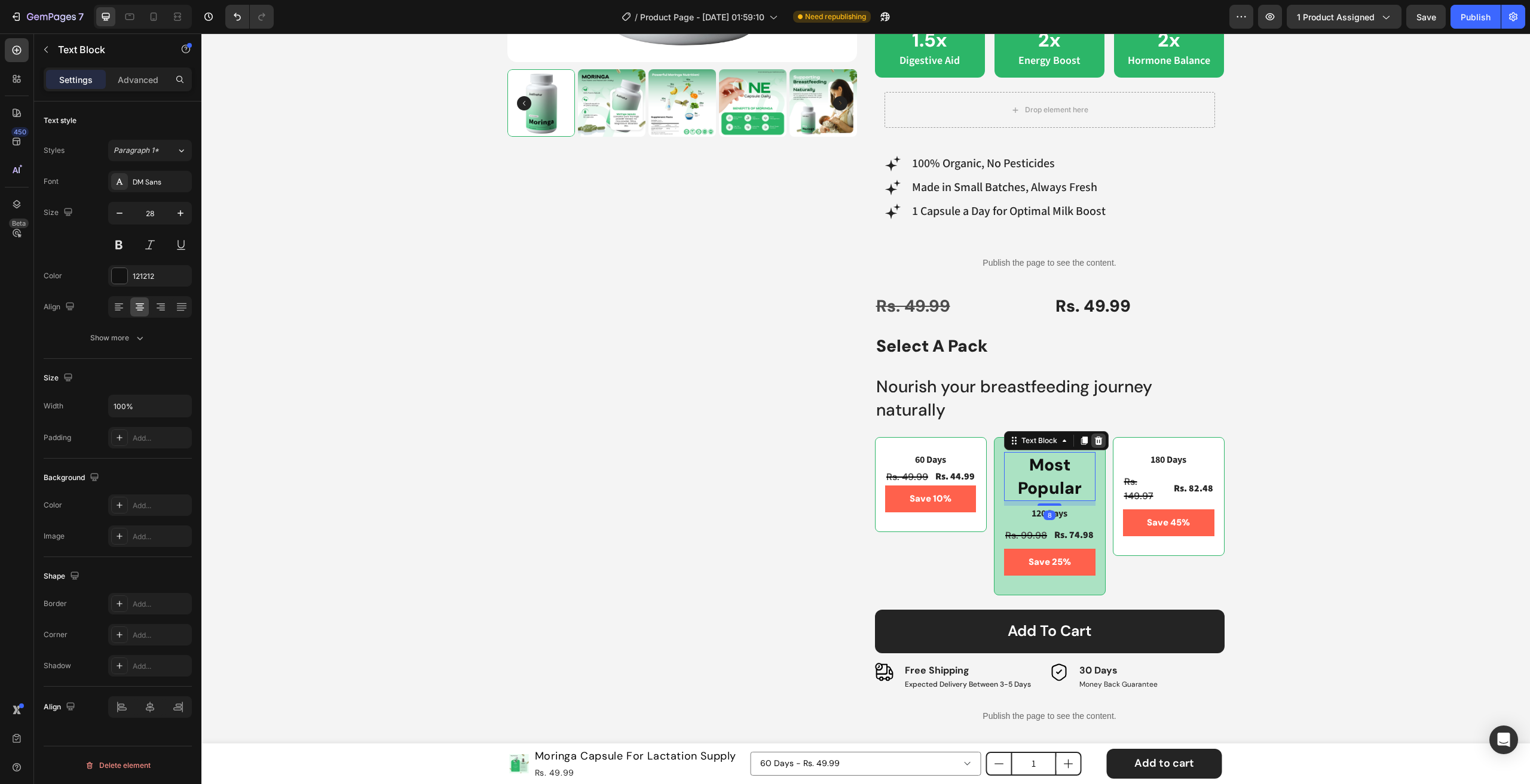
click at [1094, 438] on icon at bounding box center [1098, 440] width 8 height 8
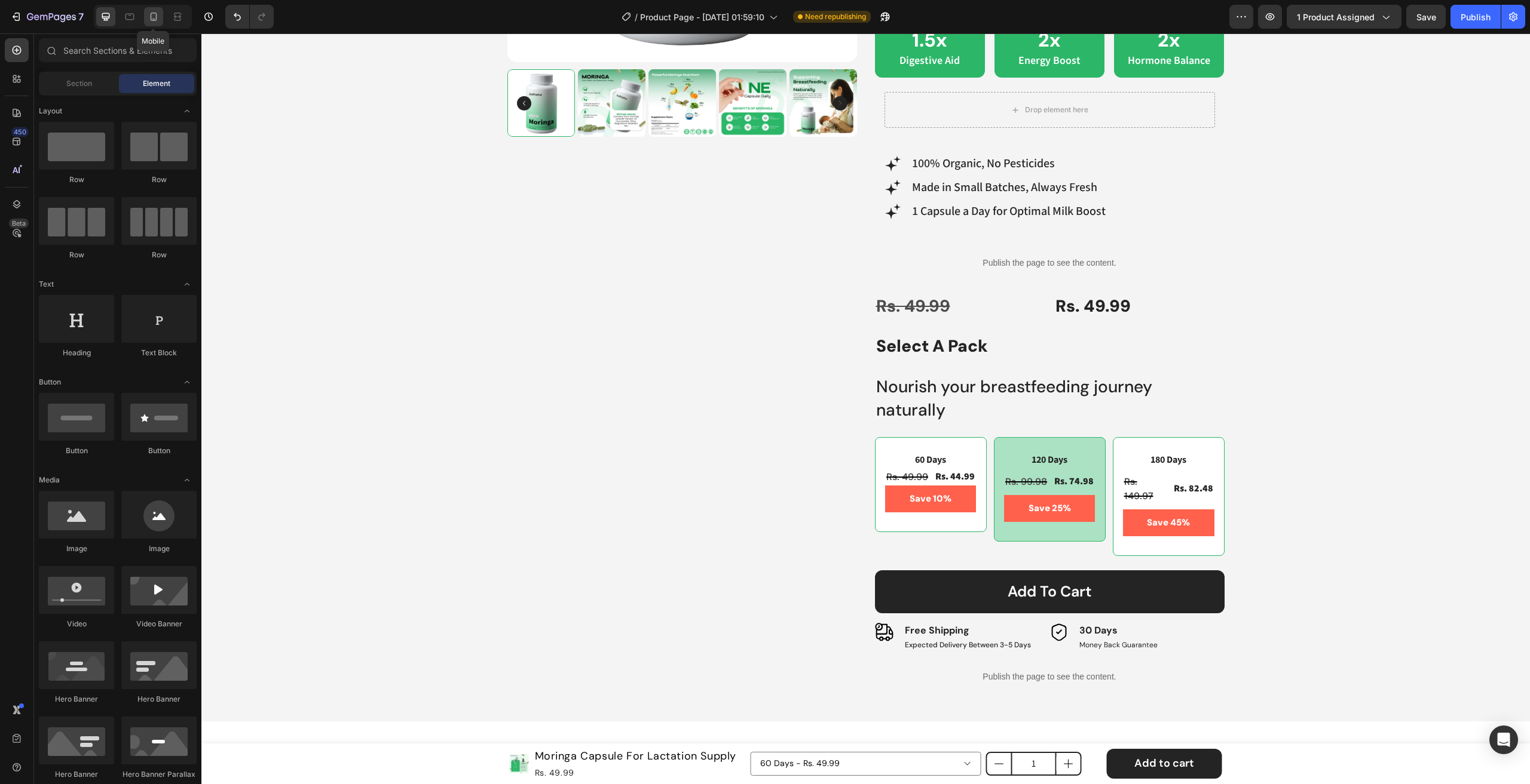
click at [155, 12] on icon at bounding box center [153, 16] width 7 height 8
